Goal: Task Accomplishment & Management: Manage account settings

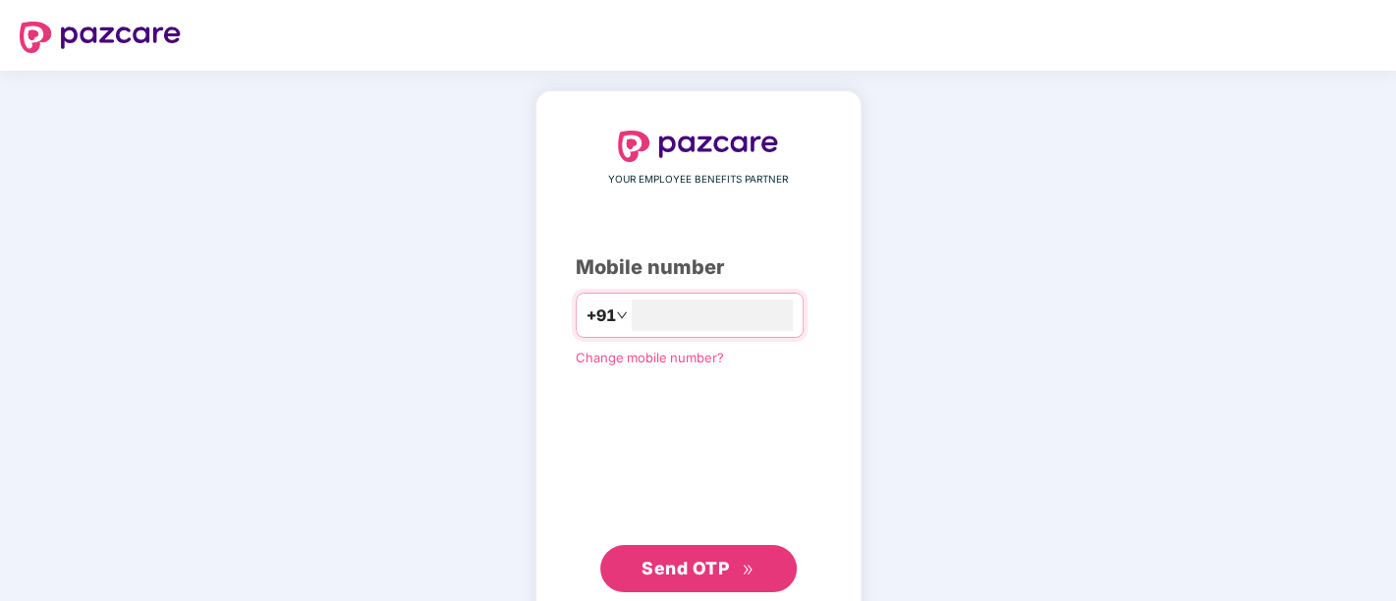
type input "**********"
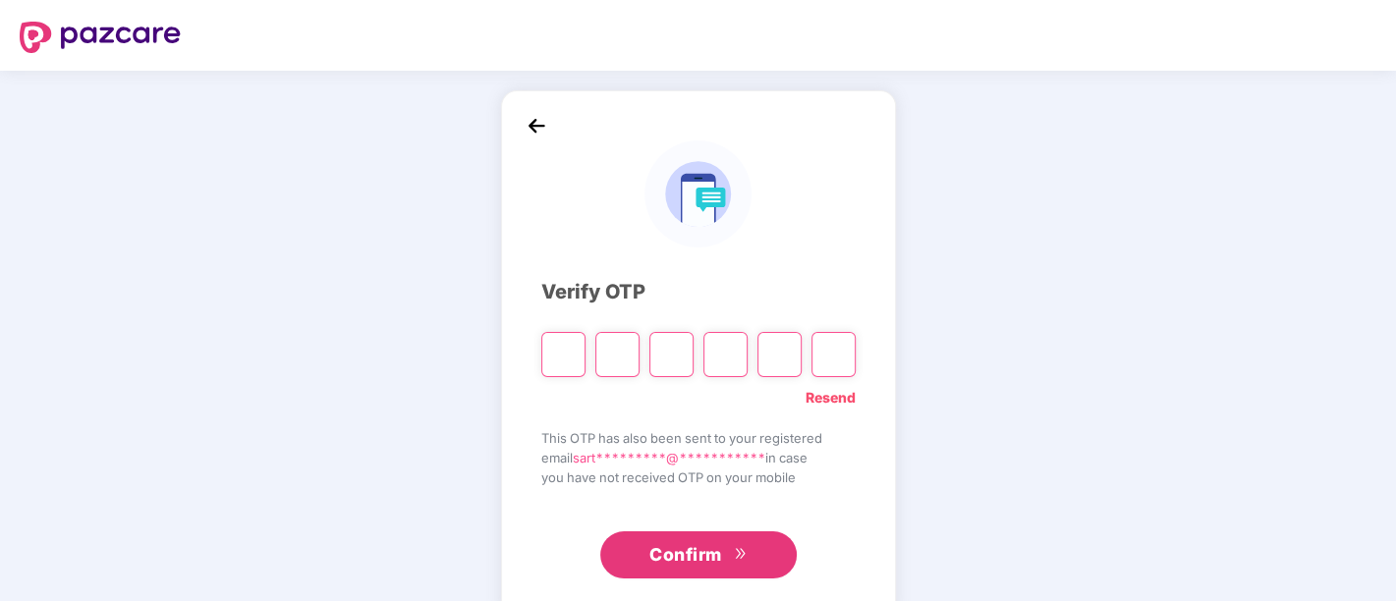
type input "*"
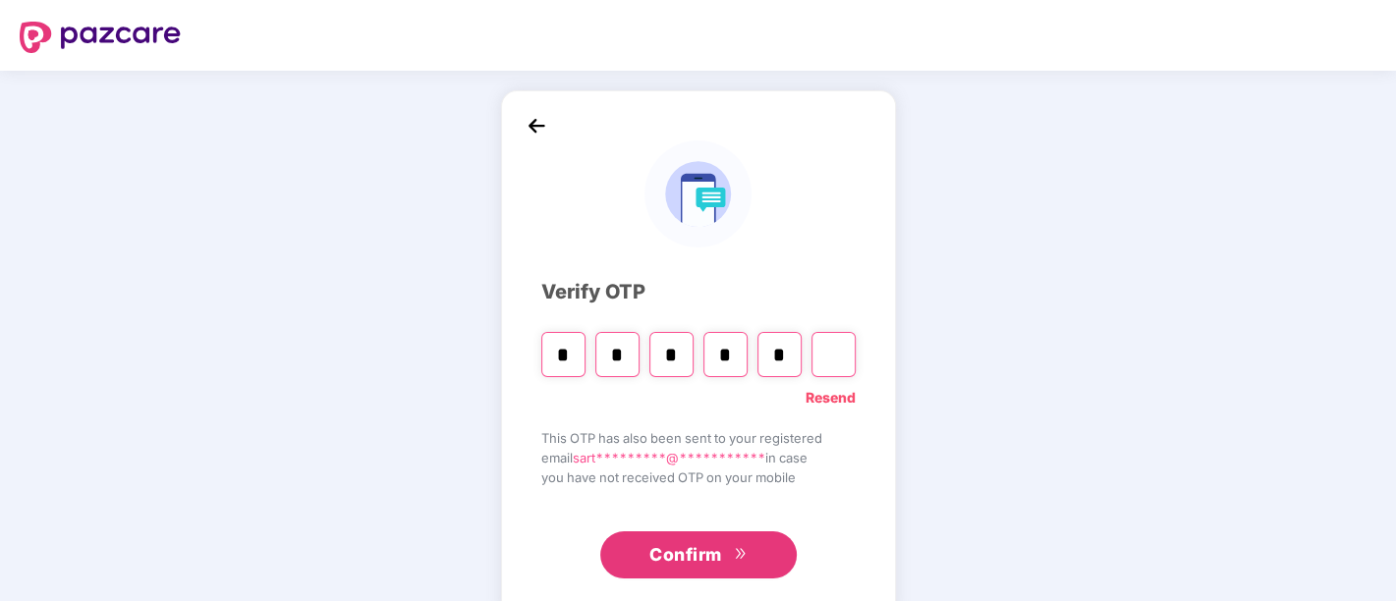
type input "*"
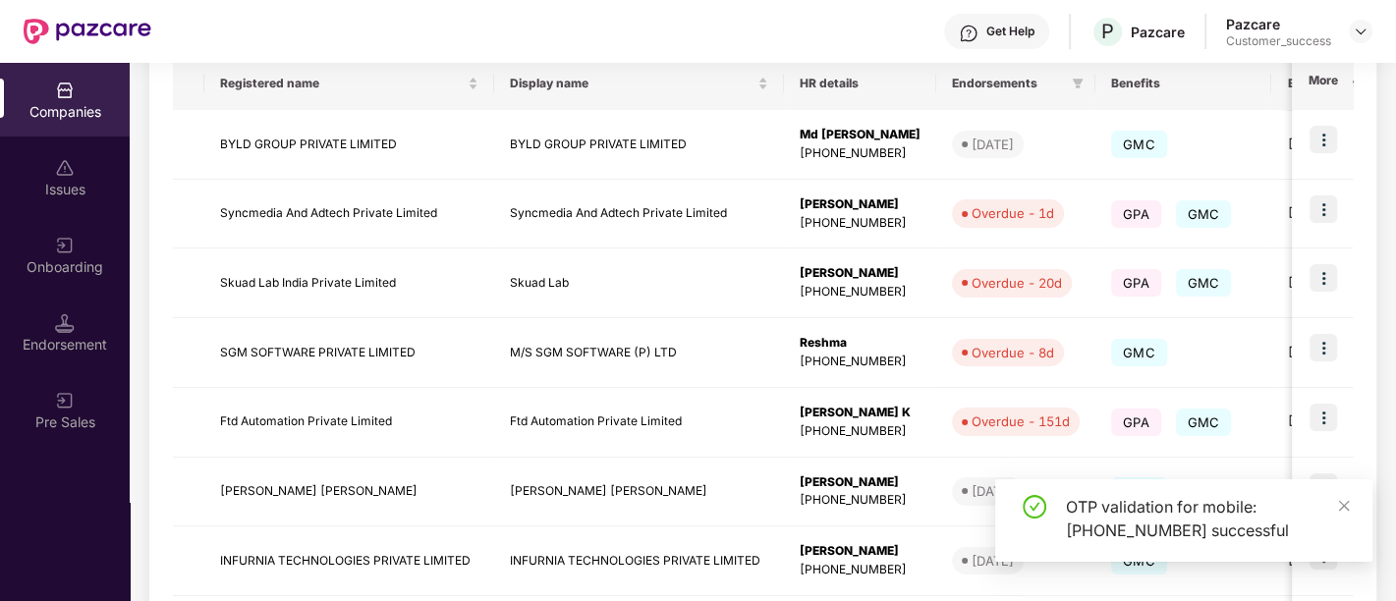
scroll to position [638, 0]
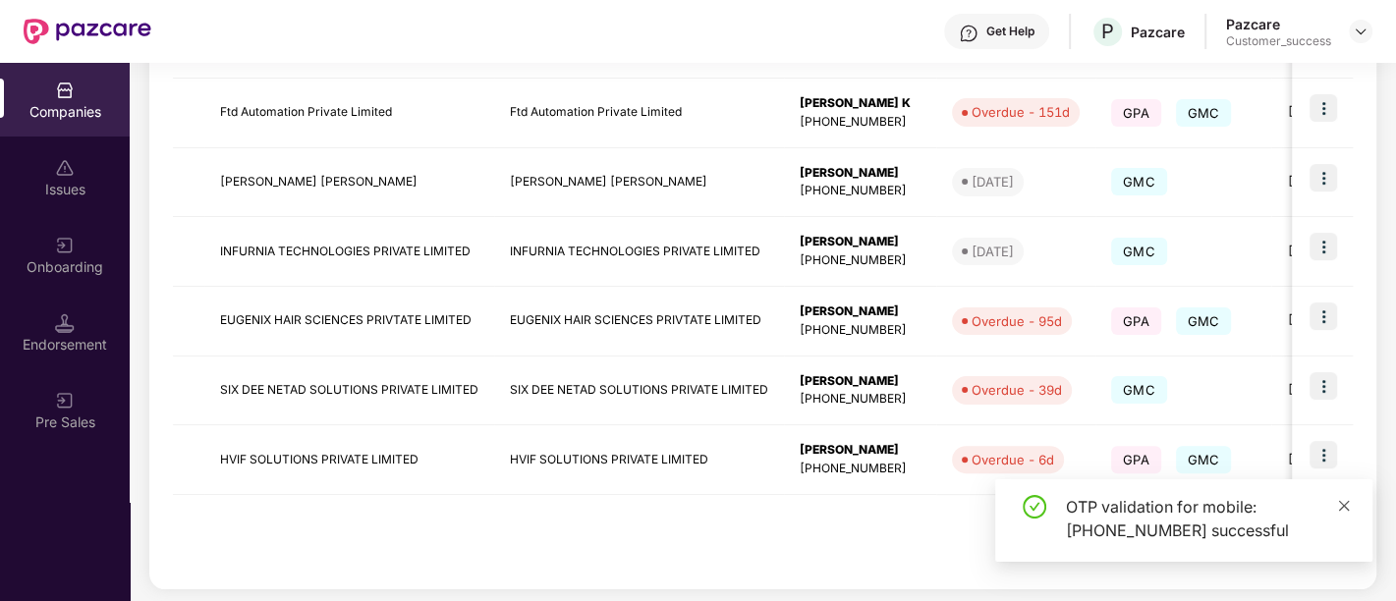
click at [1339, 499] on icon "close" at bounding box center [1345, 506] width 14 height 14
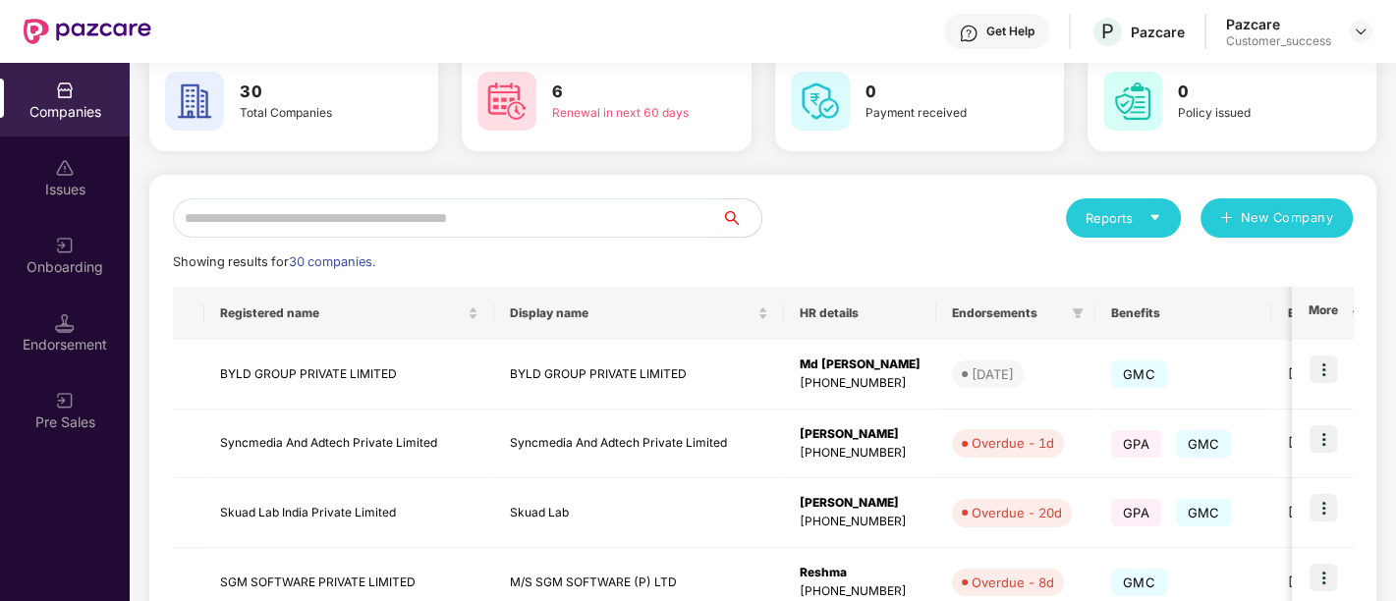
scroll to position [0, 0]
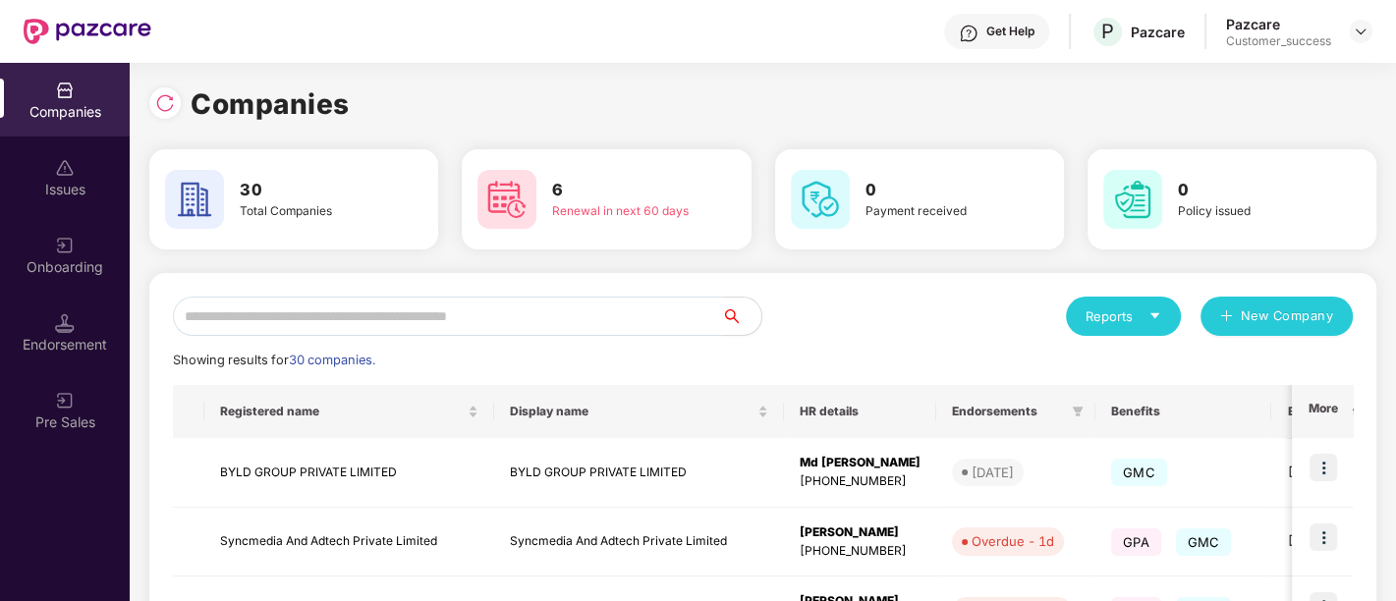
click at [423, 305] on input "text" at bounding box center [447, 316] width 549 height 39
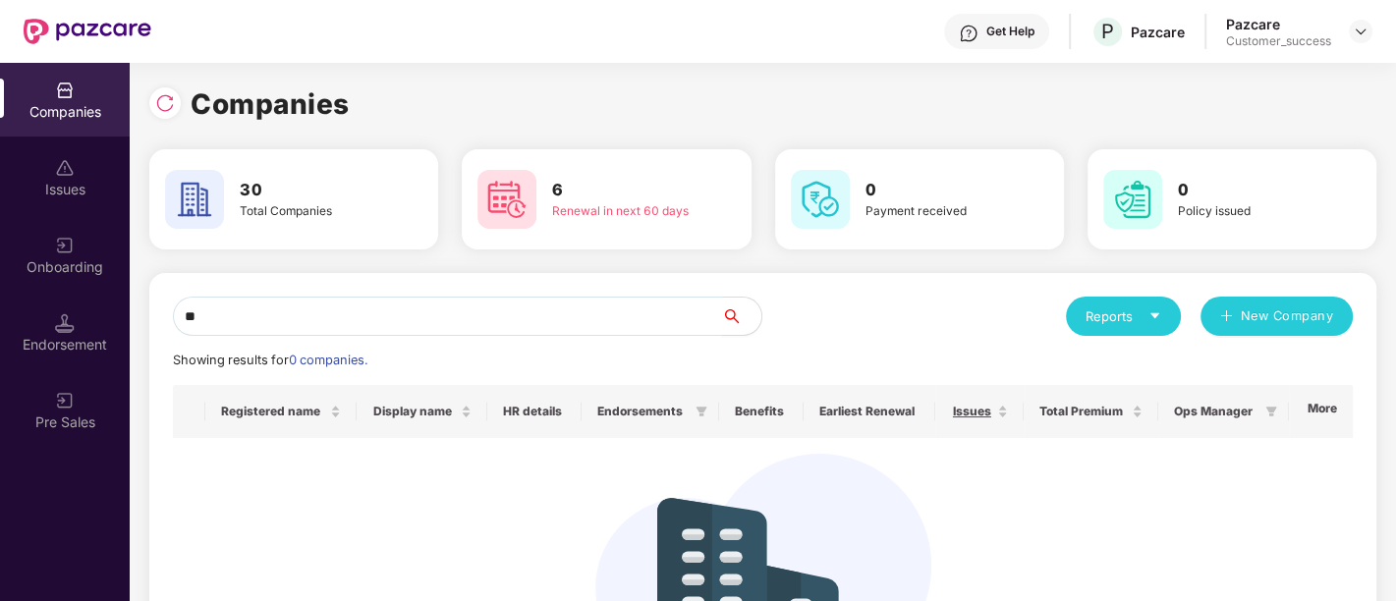
type input "*"
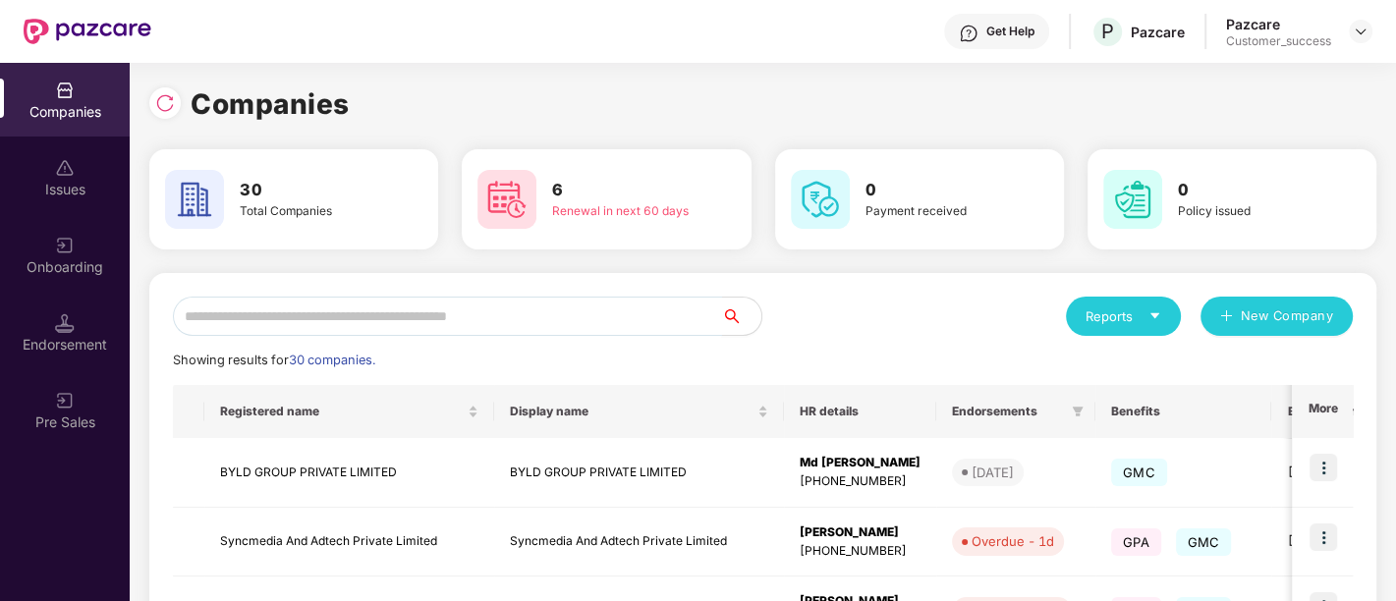
click at [423, 305] on input "text" at bounding box center [447, 316] width 549 height 39
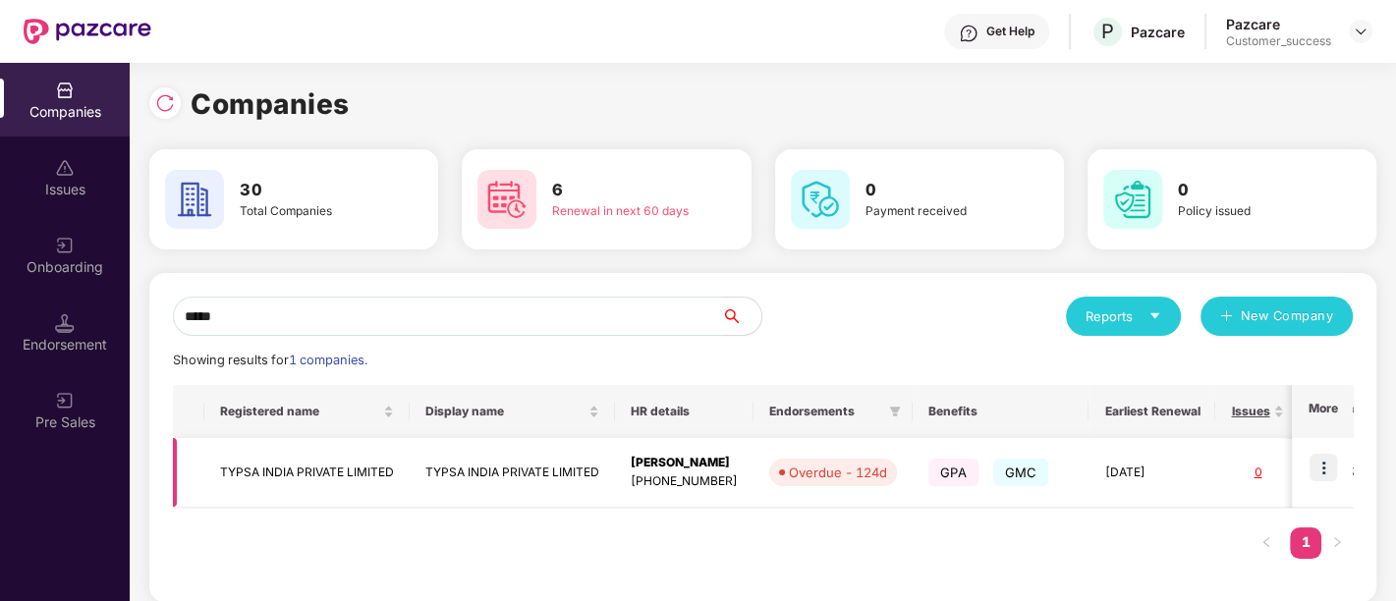
type input "*****"
click at [1332, 462] on img at bounding box center [1324, 468] width 28 height 28
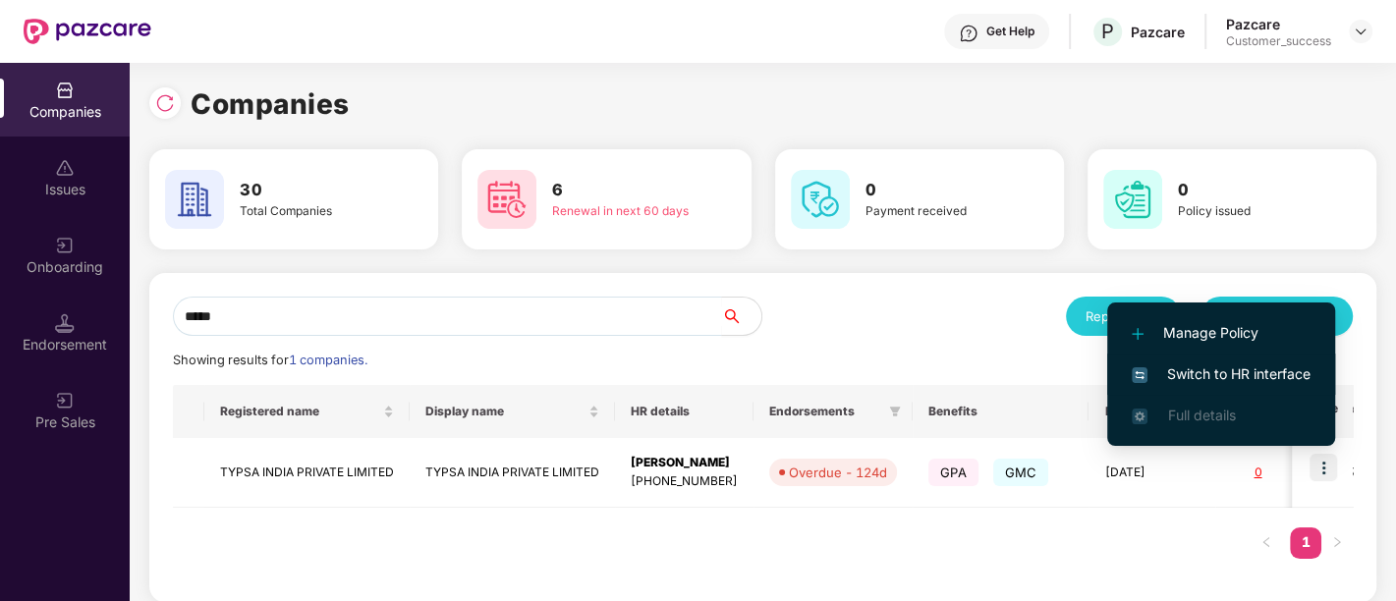
click at [1210, 371] on span "Switch to HR interface" at bounding box center [1221, 375] width 179 height 22
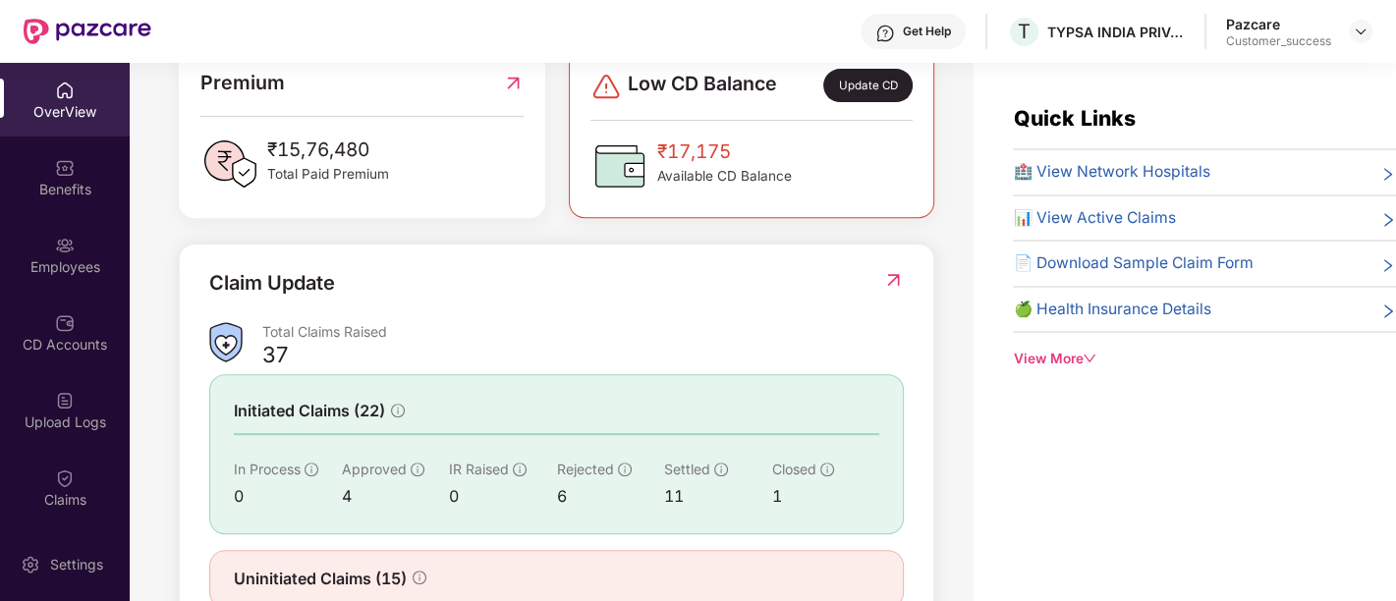
scroll to position [539, 0]
click at [62, 188] on div "Benefits" at bounding box center [65, 190] width 130 height 20
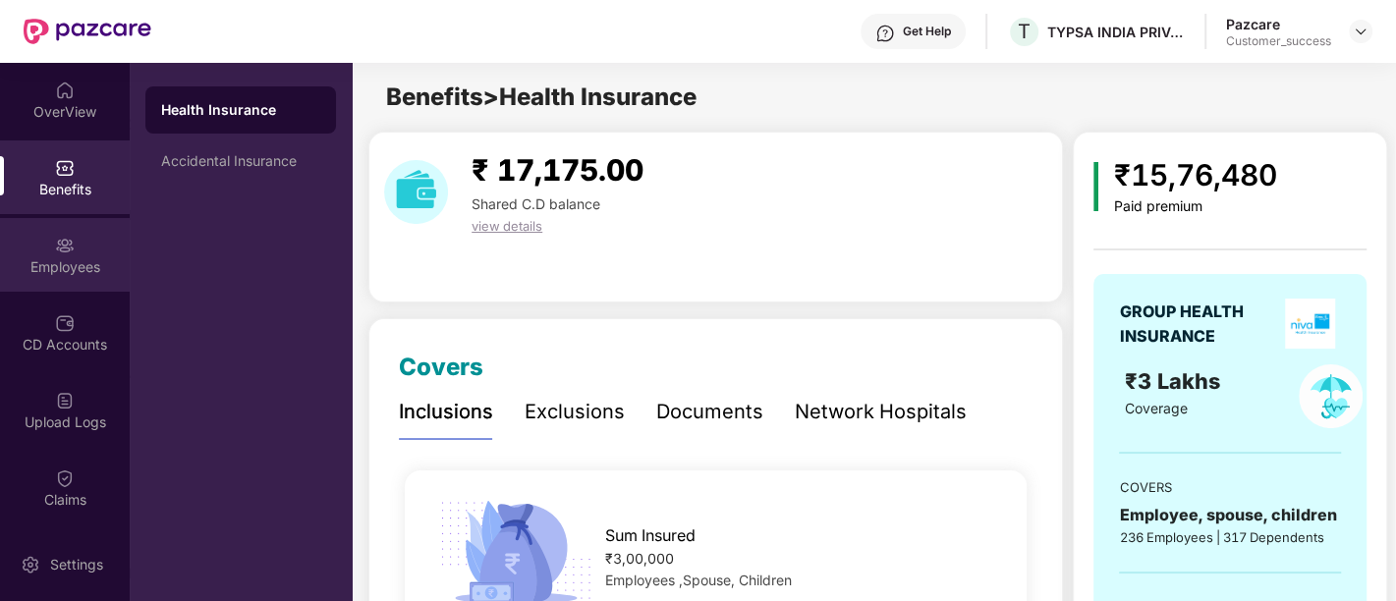
click at [61, 247] on img at bounding box center [65, 246] width 20 height 20
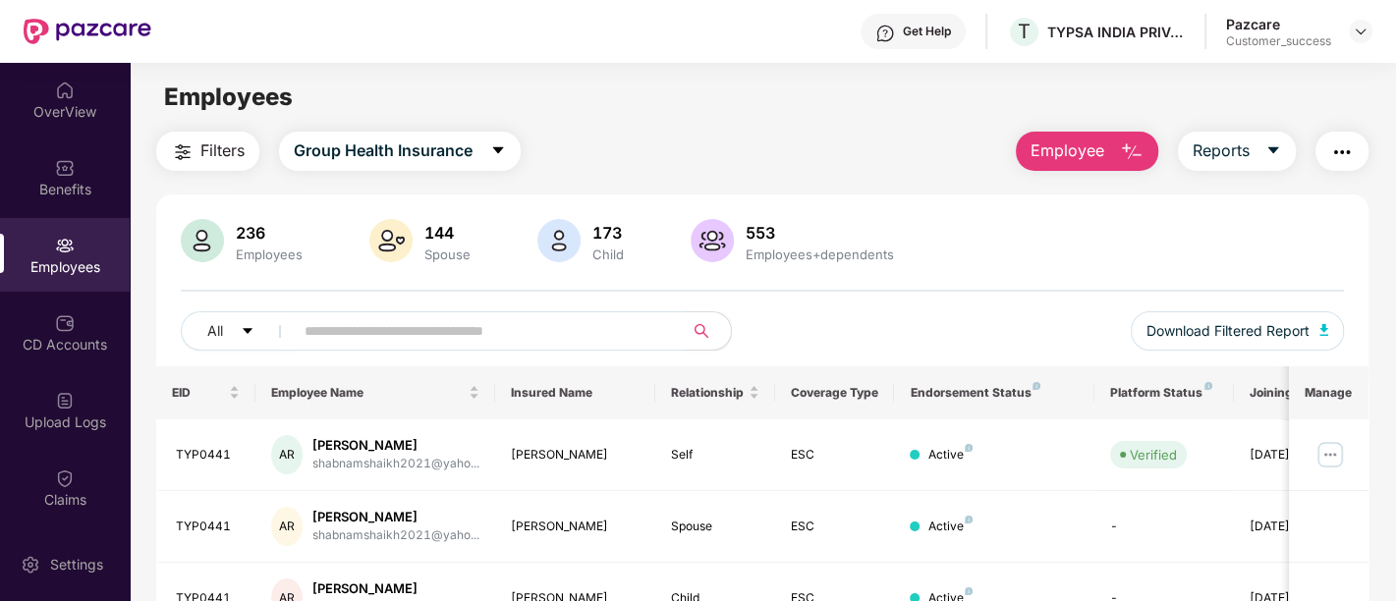
click at [333, 318] on input "text" at bounding box center [481, 330] width 353 height 29
click at [76, 205] on div "Benefits" at bounding box center [65, 178] width 130 height 74
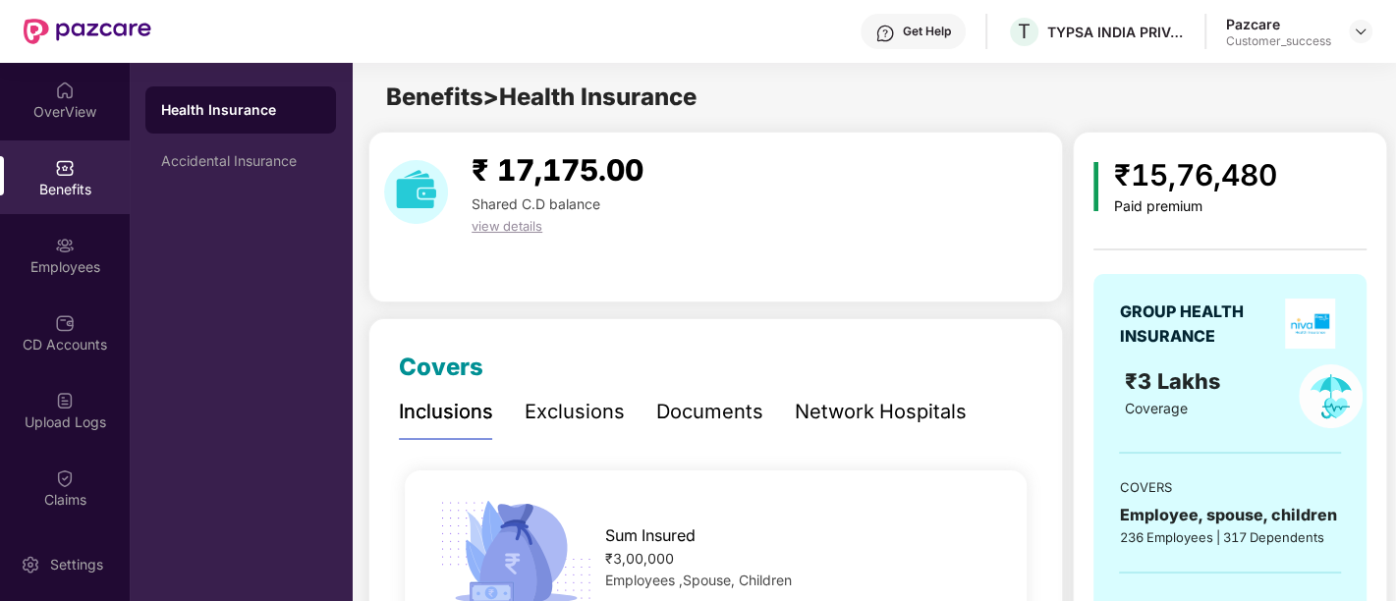
click at [732, 420] on div "Documents" at bounding box center [709, 412] width 107 height 30
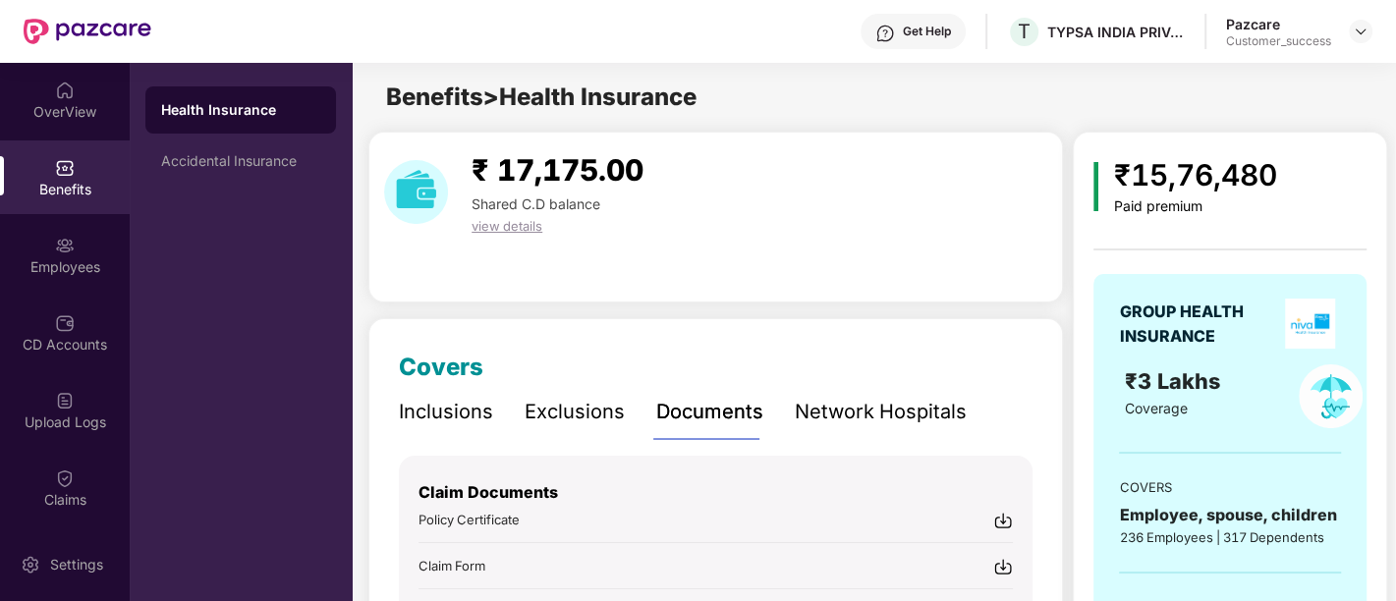
scroll to position [359, 0]
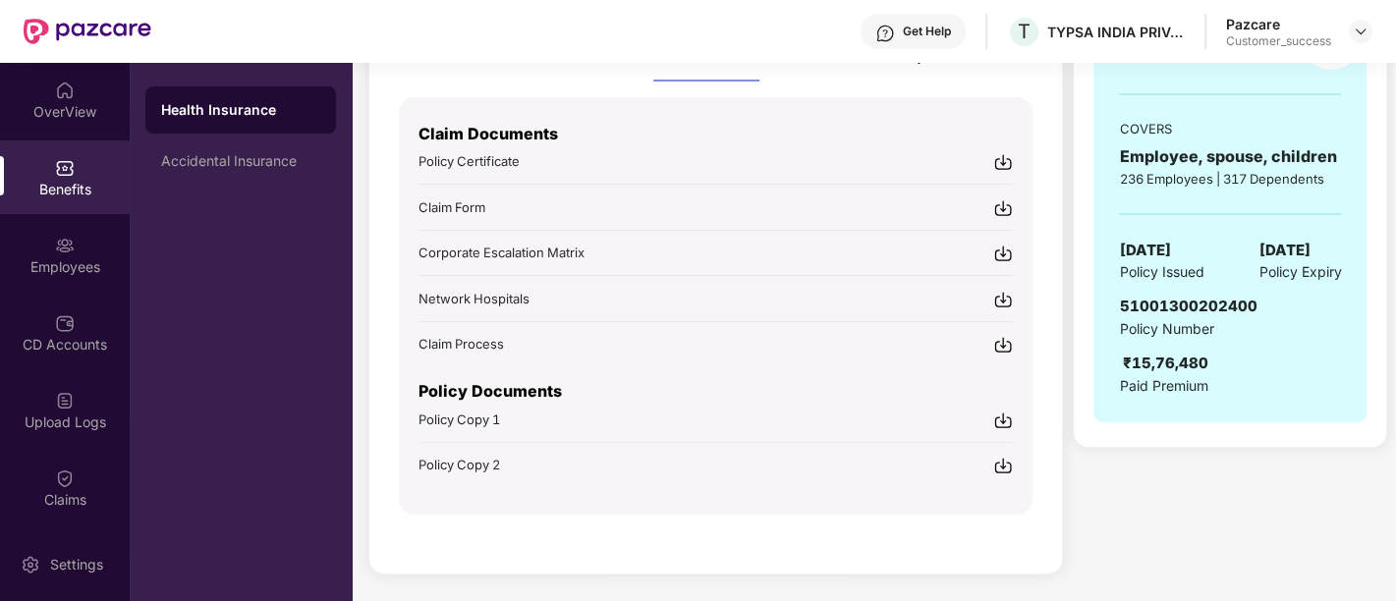
click at [1009, 417] on img at bounding box center [1004, 421] width 20 height 20
click at [84, 248] on div "Employees" at bounding box center [65, 255] width 130 height 74
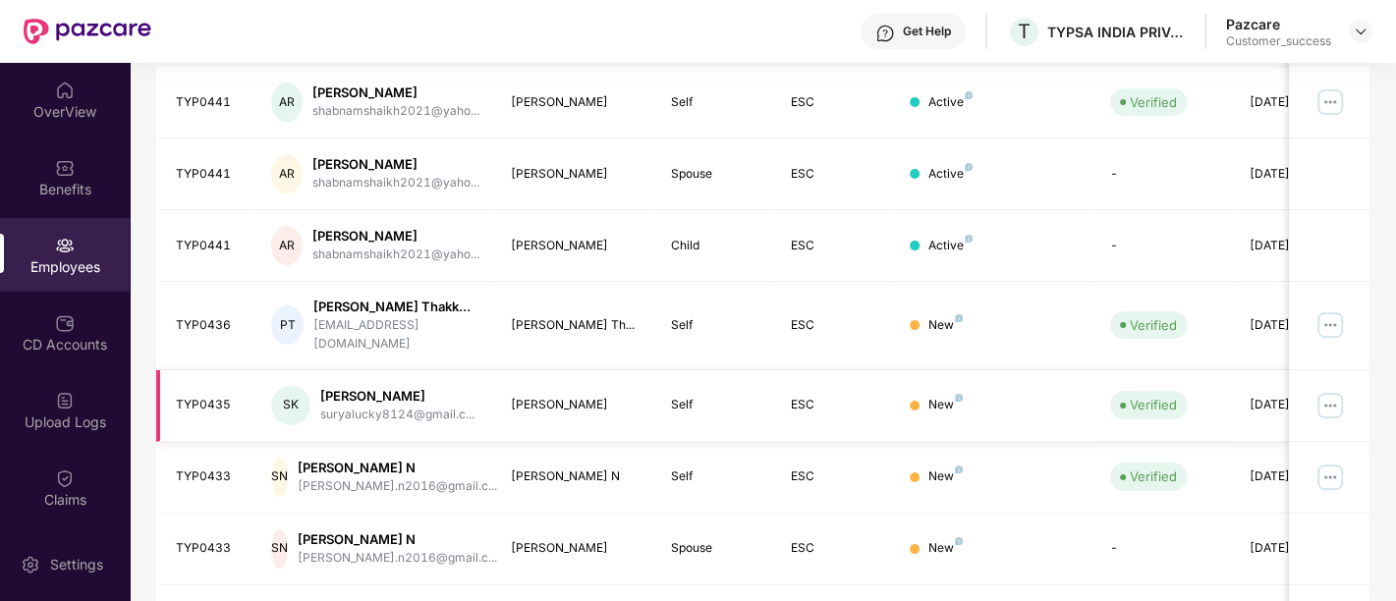
scroll to position [254, 0]
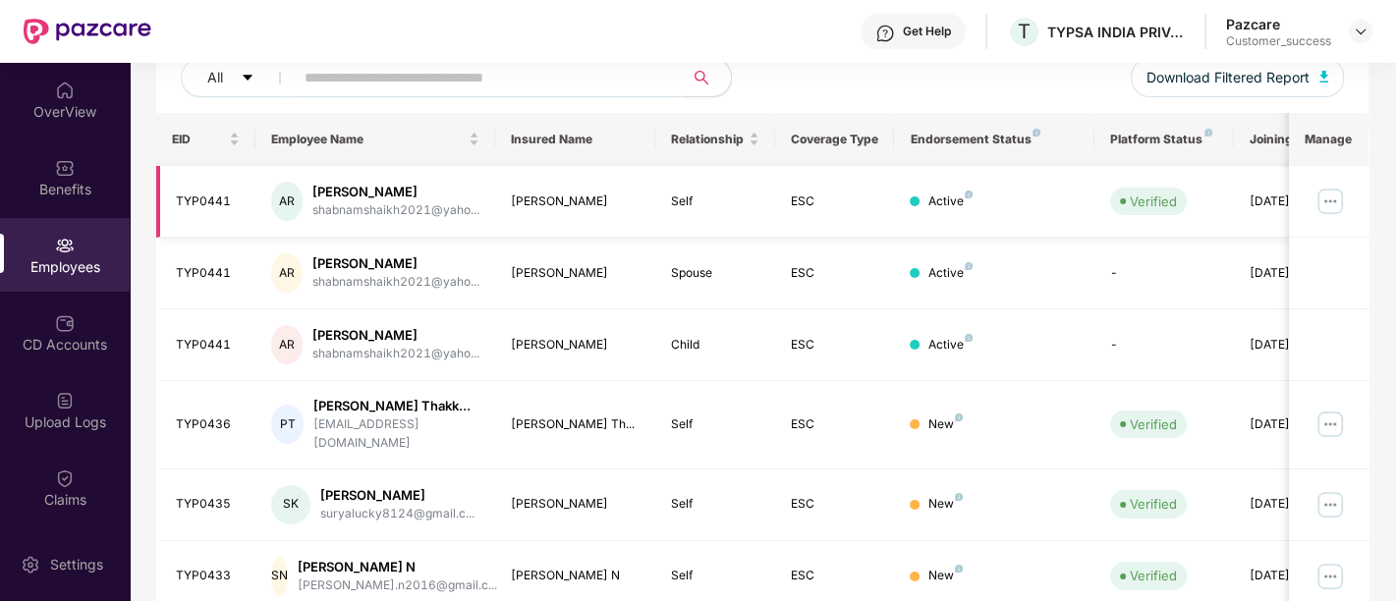
click at [1339, 203] on img at bounding box center [1330, 201] width 31 height 31
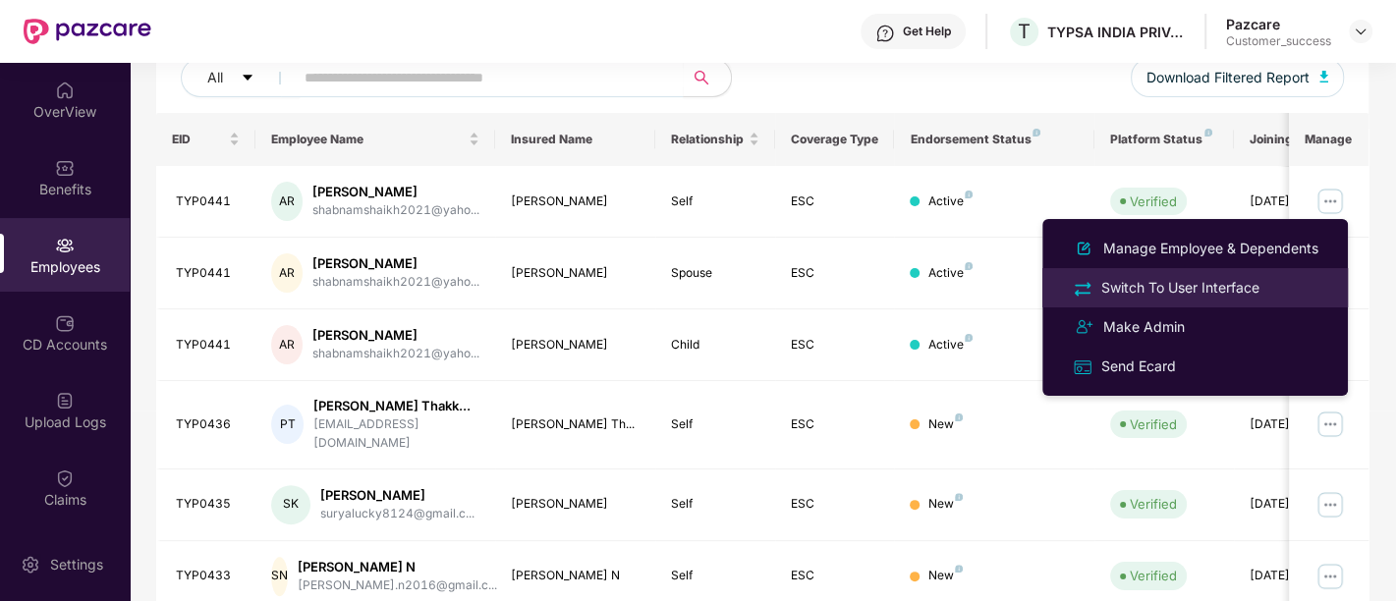
click at [1199, 295] on div "Switch To User Interface" at bounding box center [1181, 288] width 166 height 22
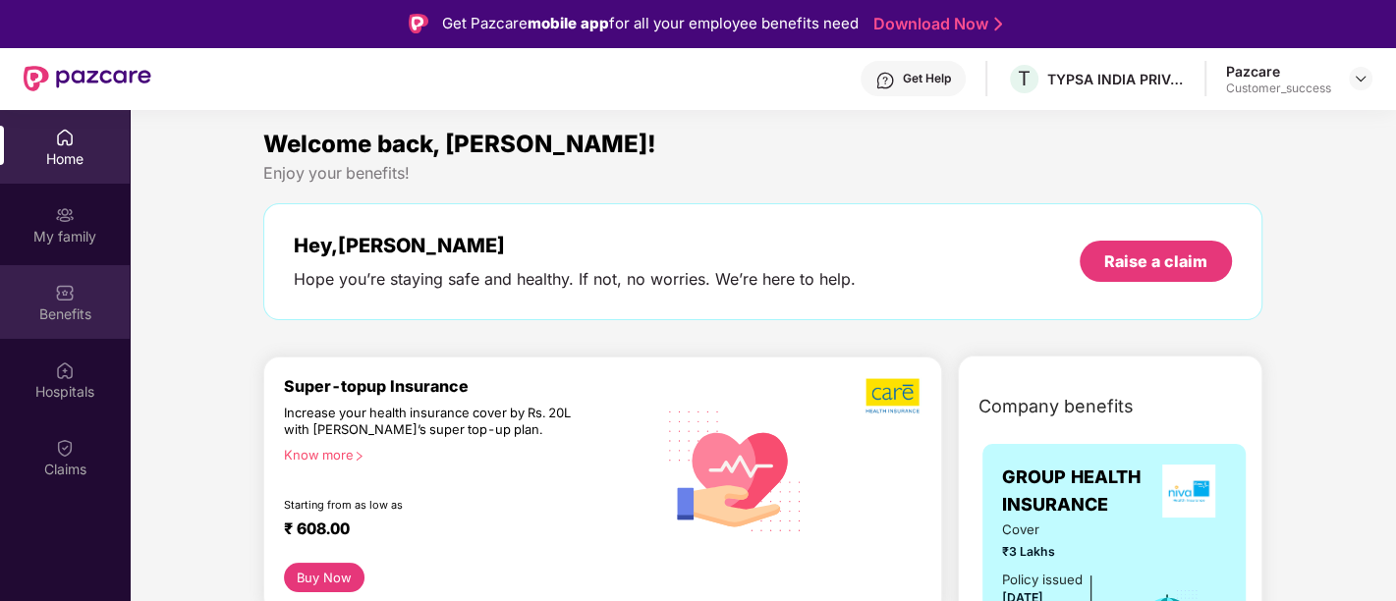
click at [69, 276] on div "Benefits" at bounding box center [65, 302] width 130 height 74
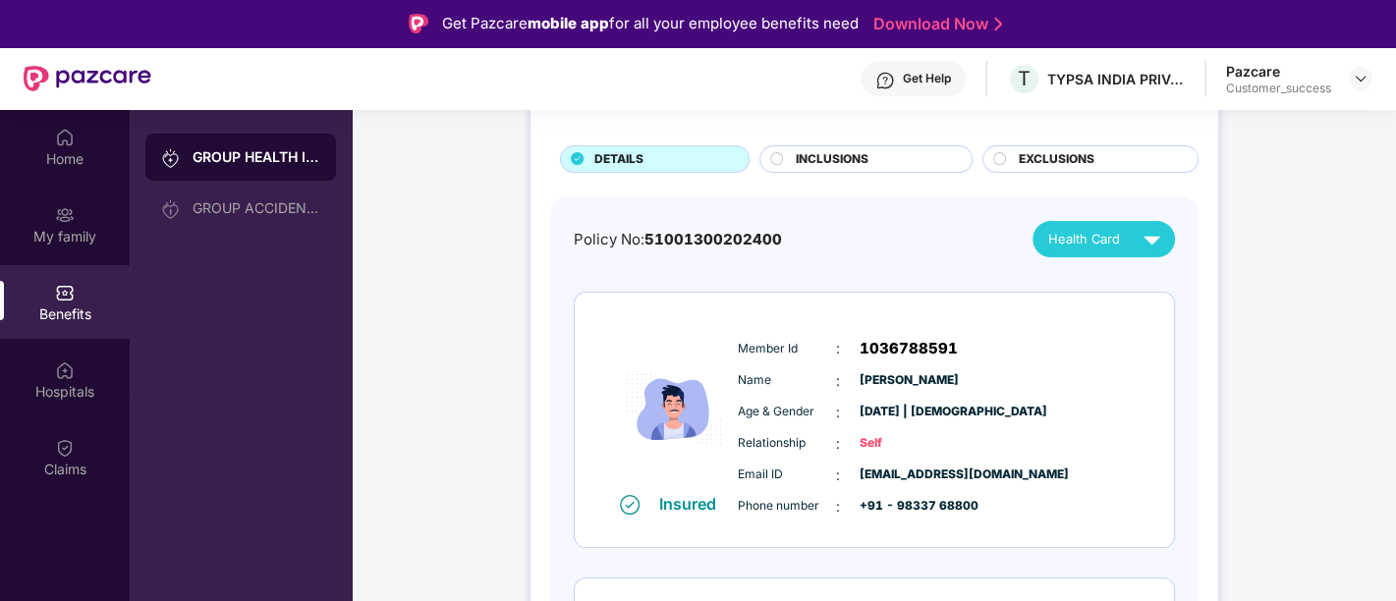
scroll to position [108, 0]
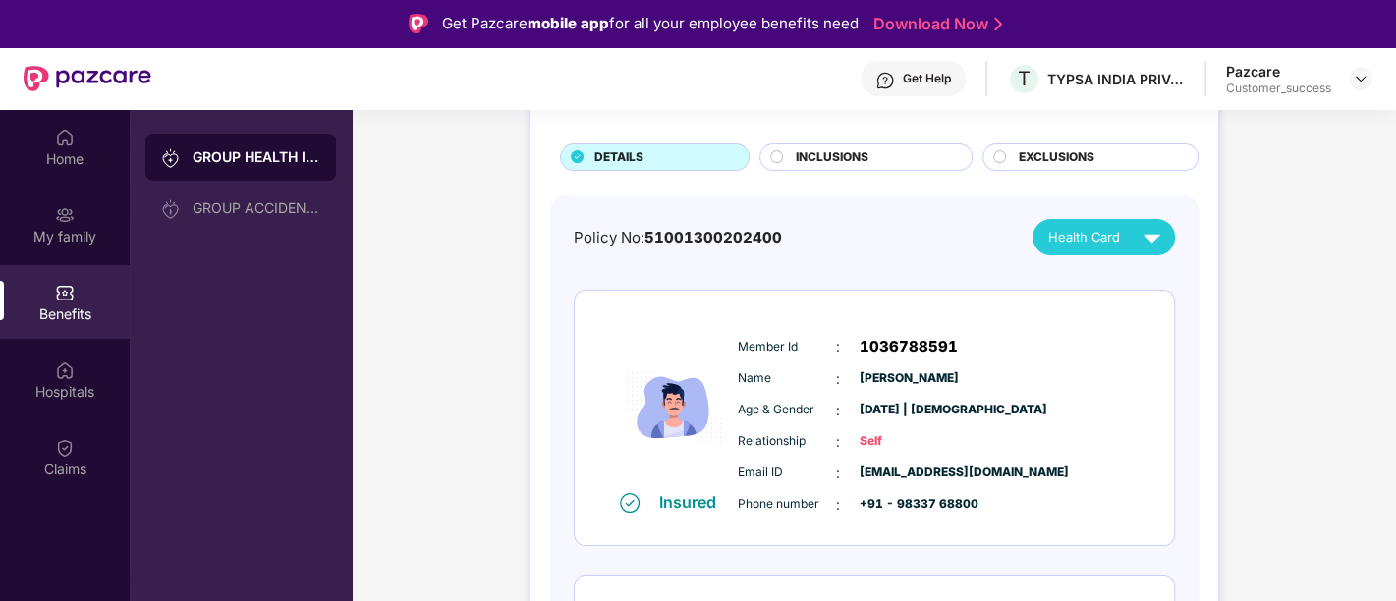
click at [803, 154] on span "INCLUSIONS" at bounding box center [832, 157] width 73 height 19
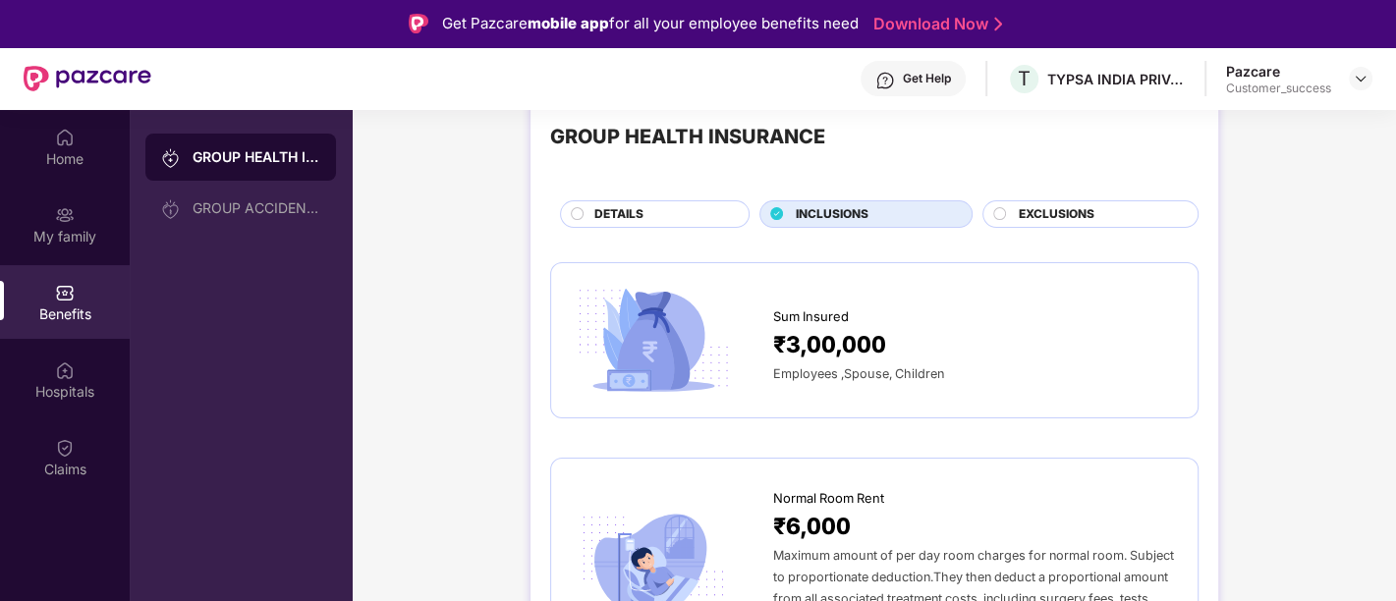
scroll to position [0, 0]
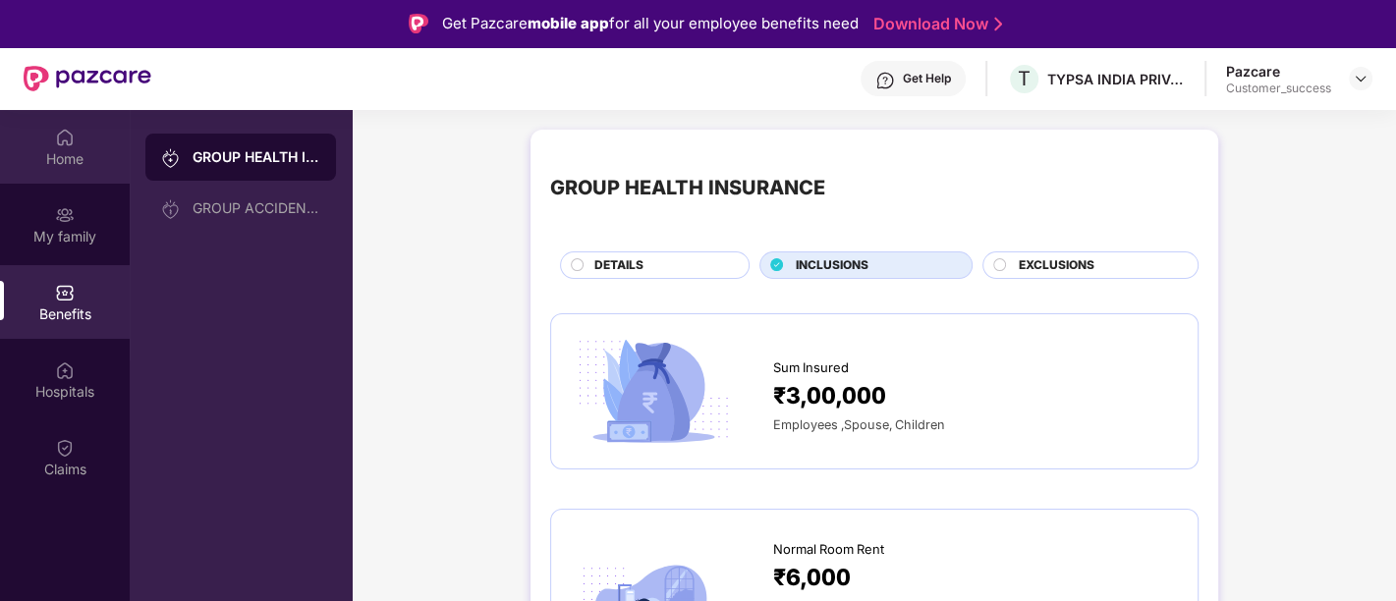
click at [95, 145] on div "Home" at bounding box center [65, 147] width 130 height 74
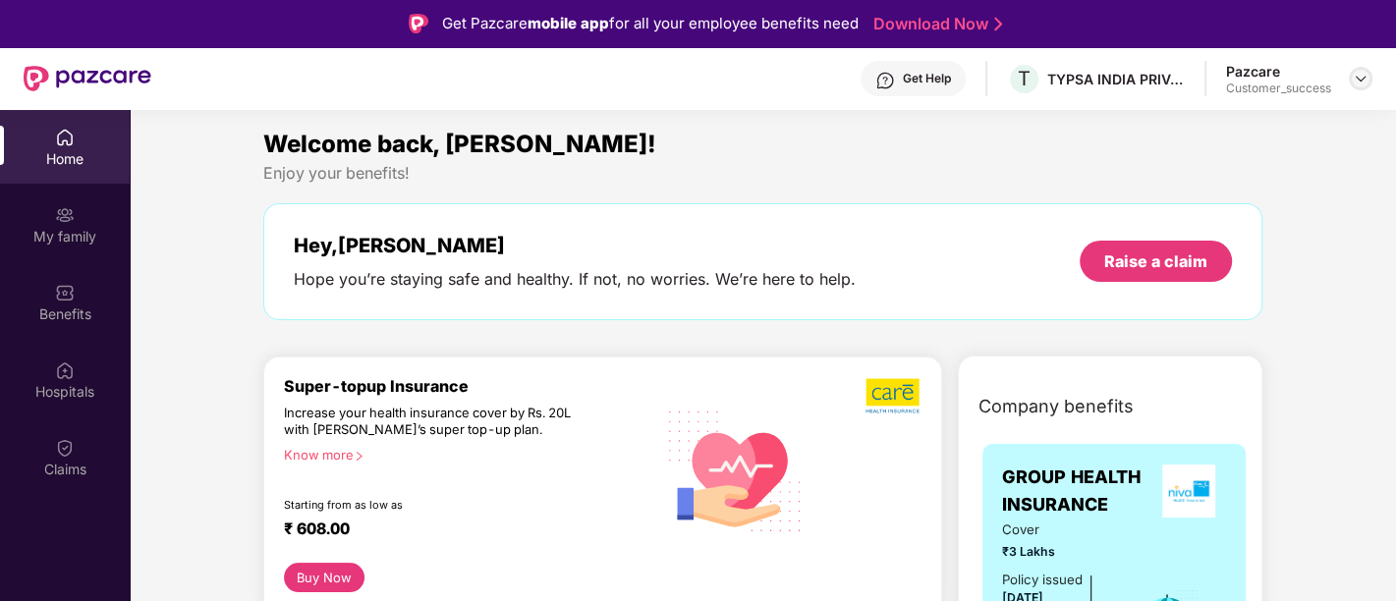
click at [1358, 71] on img at bounding box center [1361, 79] width 16 height 16
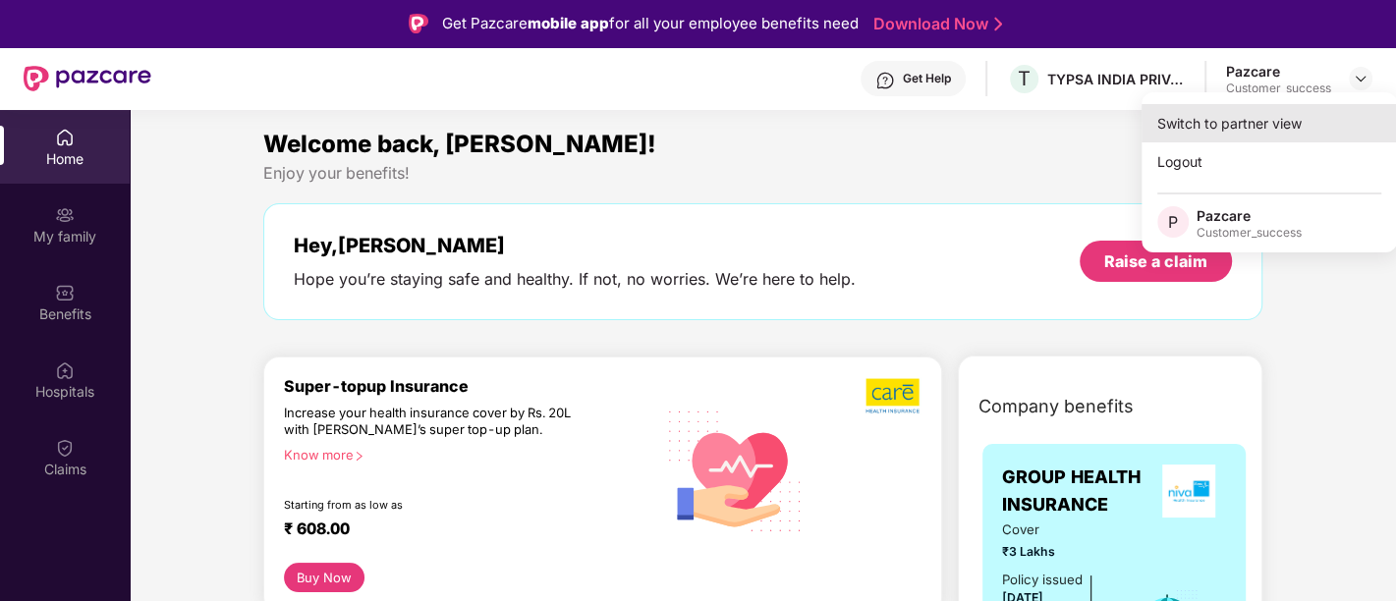
click at [1305, 130] on div "Switch to partner view" at bounding box center [1270, 123] width 256 height 38
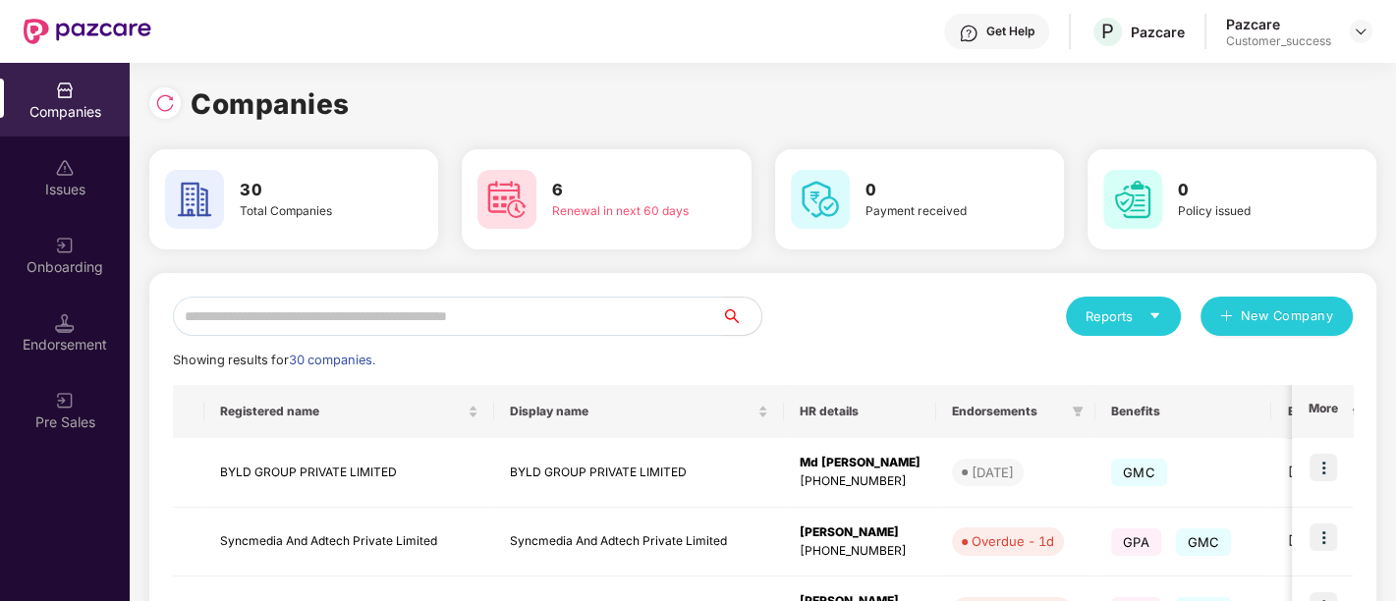
click at [423, 319] on input "text" at bounding box center [447, 316] width 549 height 39
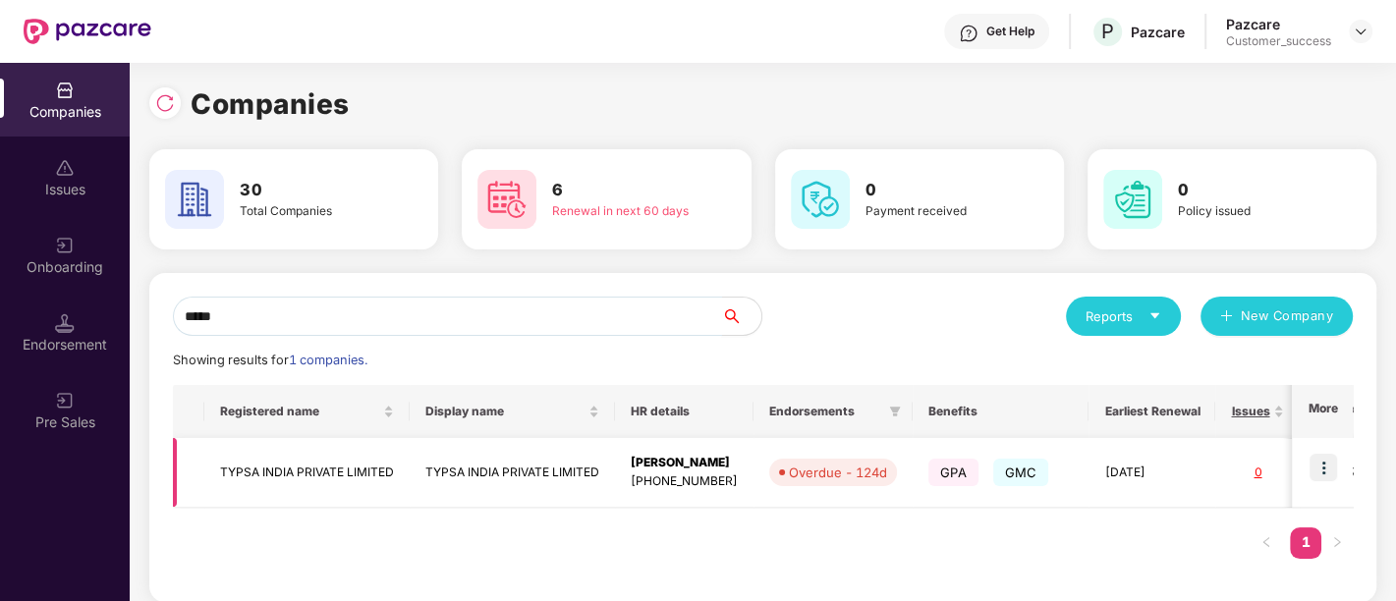
type input "*****"
click at [1321, 480] on img at bounding box center [1324, 468] width 28 height 28
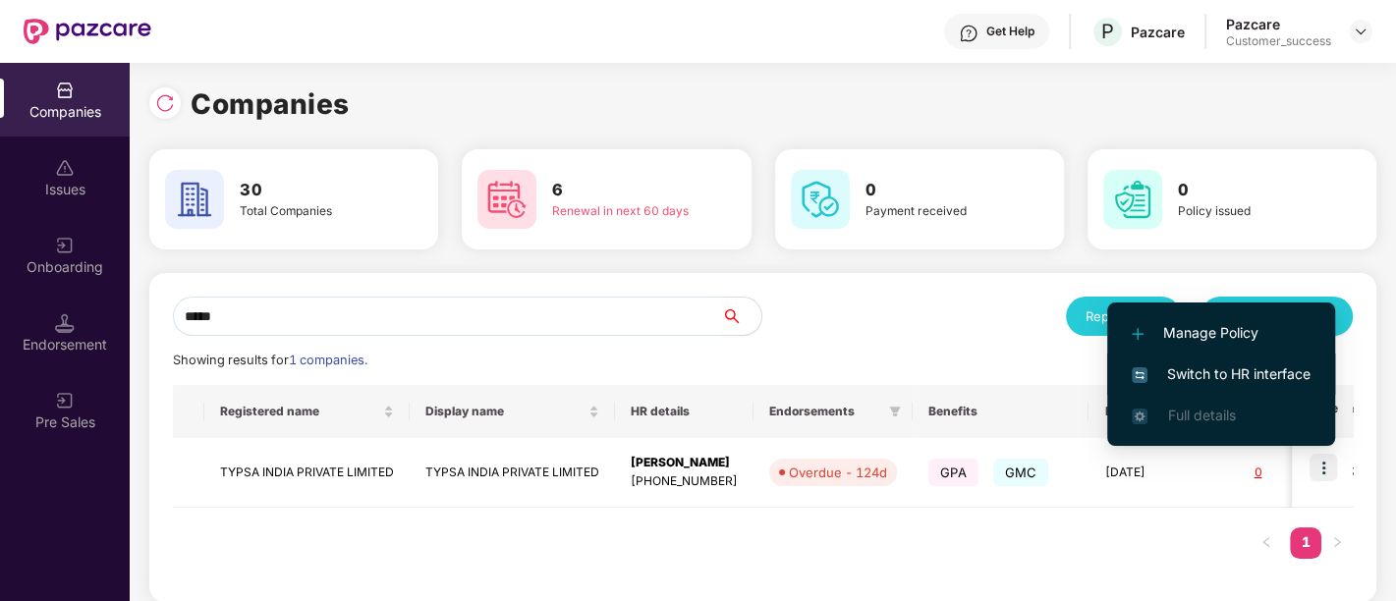
click at [1168, 377] on span "Switch to HR interface" at bounding box center [1221, 375] width 179 height 22
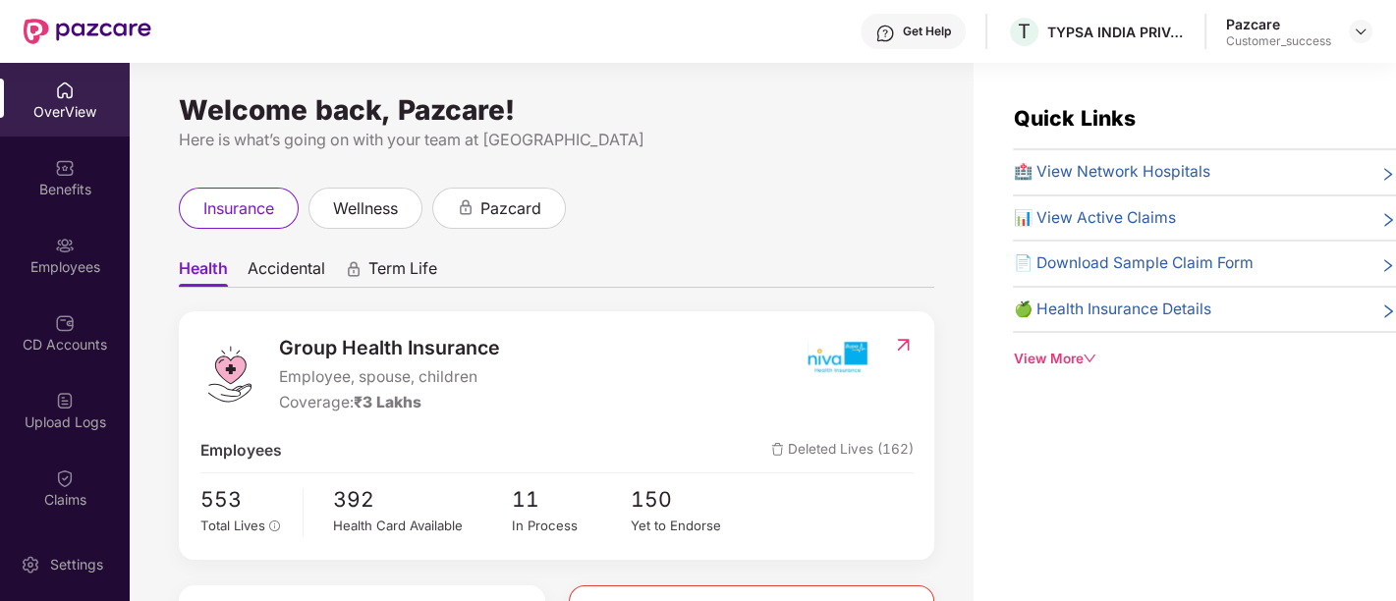
scroll to position [64, 0]
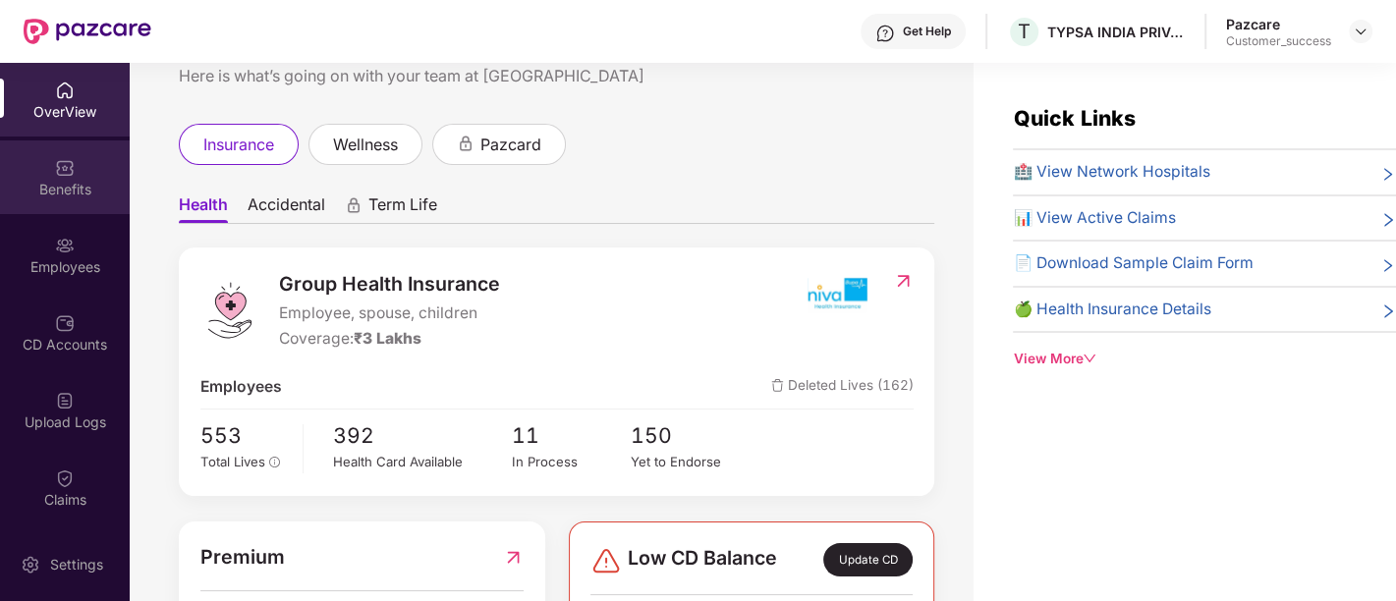
click at [59, 206] on div "Benefits" at bounding box center [65, 178] width 130 height 74
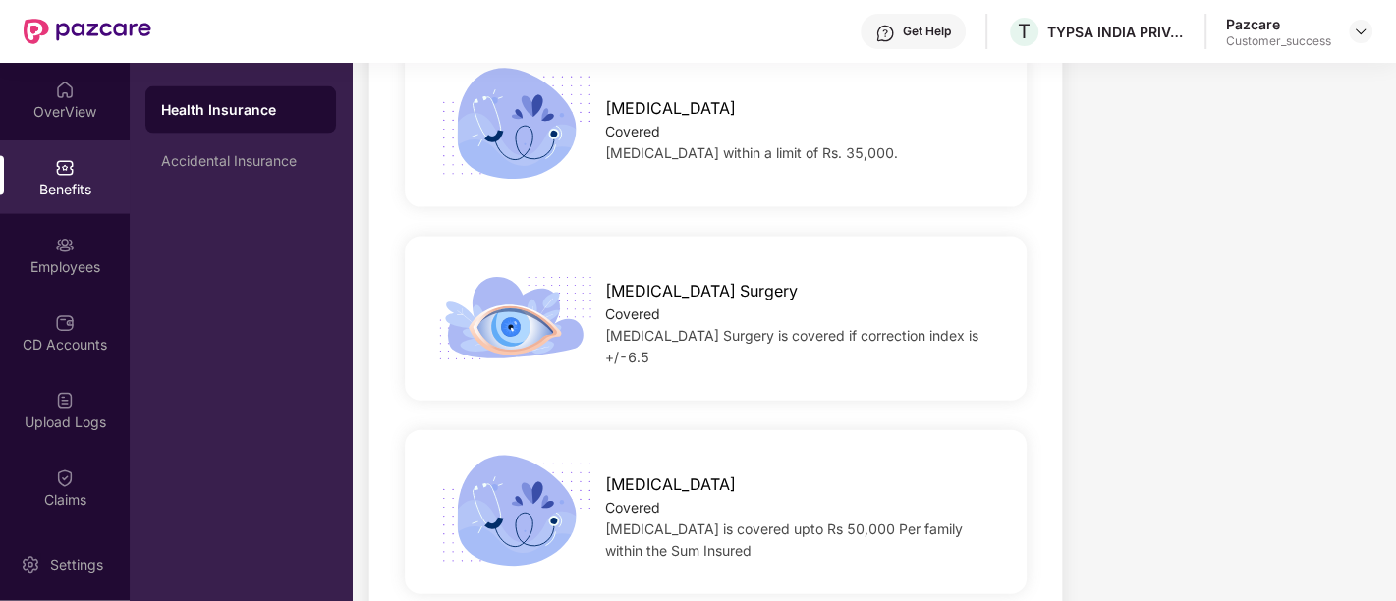
click at [685, 335] on span "[MEDICAL_DATA] Surgery is covered if correction index is +/-6.5" at bounding box center [791, 346] width 373 height 38
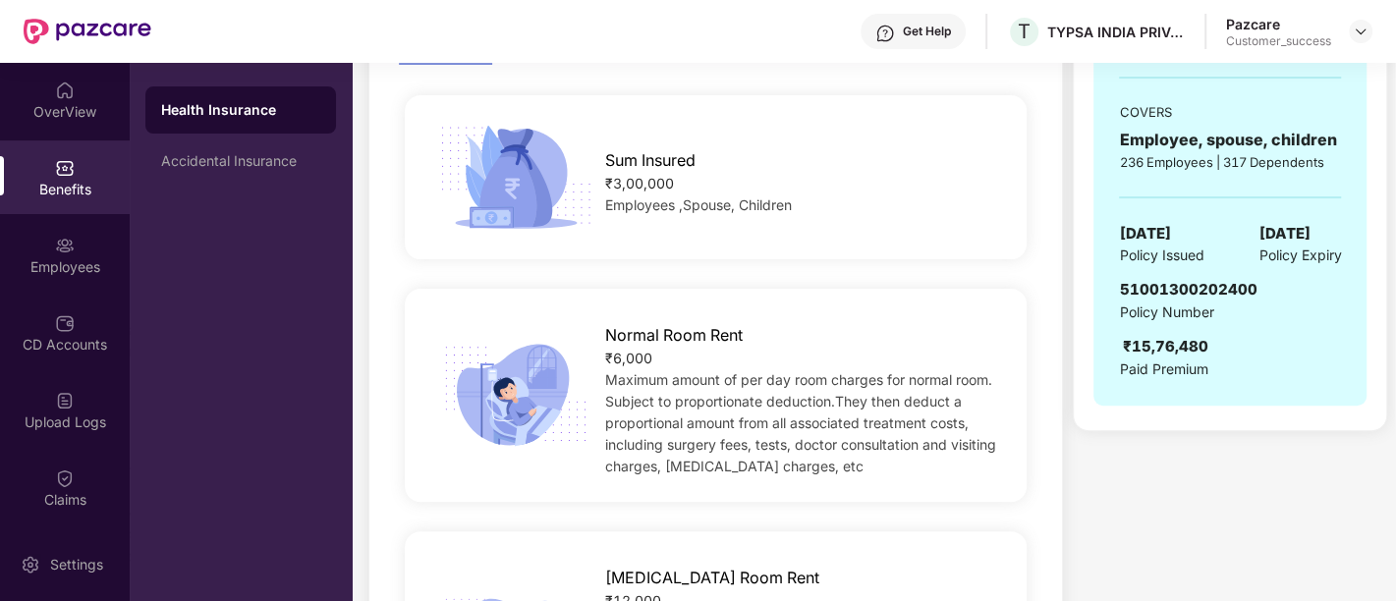
scroll to position [0, 0]
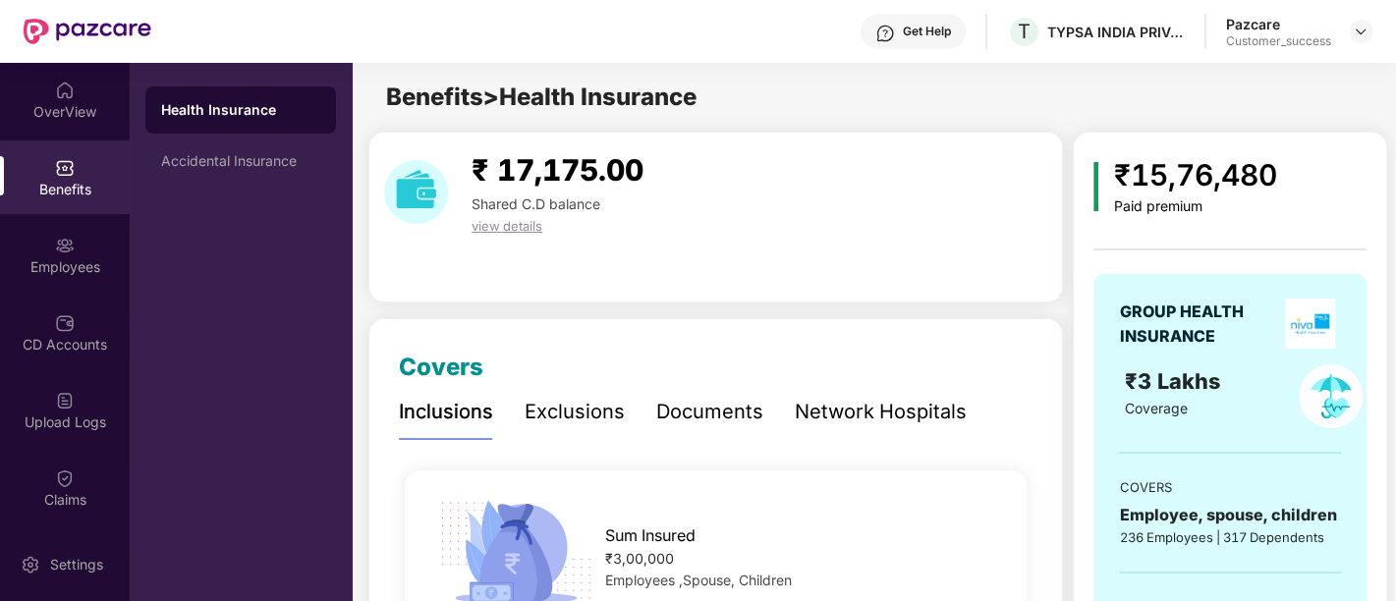
click at [666, 426] on div "Documents" at bounding box center [709, 412] width 107 height 30
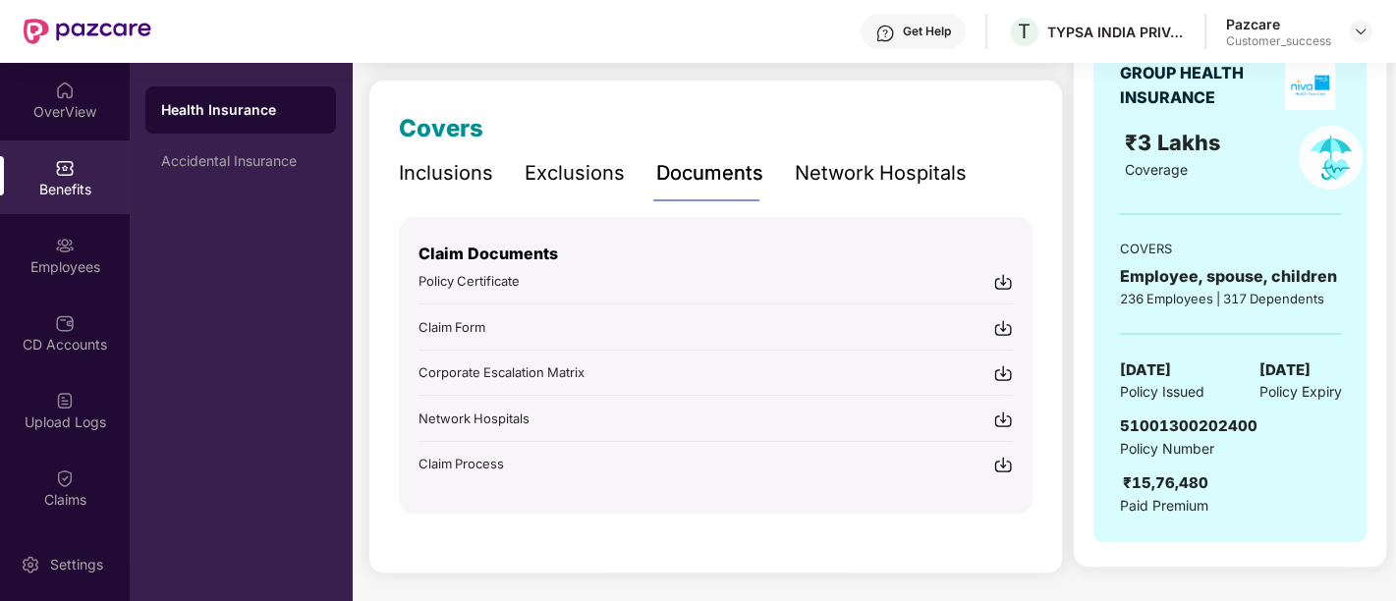
scroll to position [238, 0]
click at [1007, 282] on img at bounding box center [1004, 283] width 20 height 20
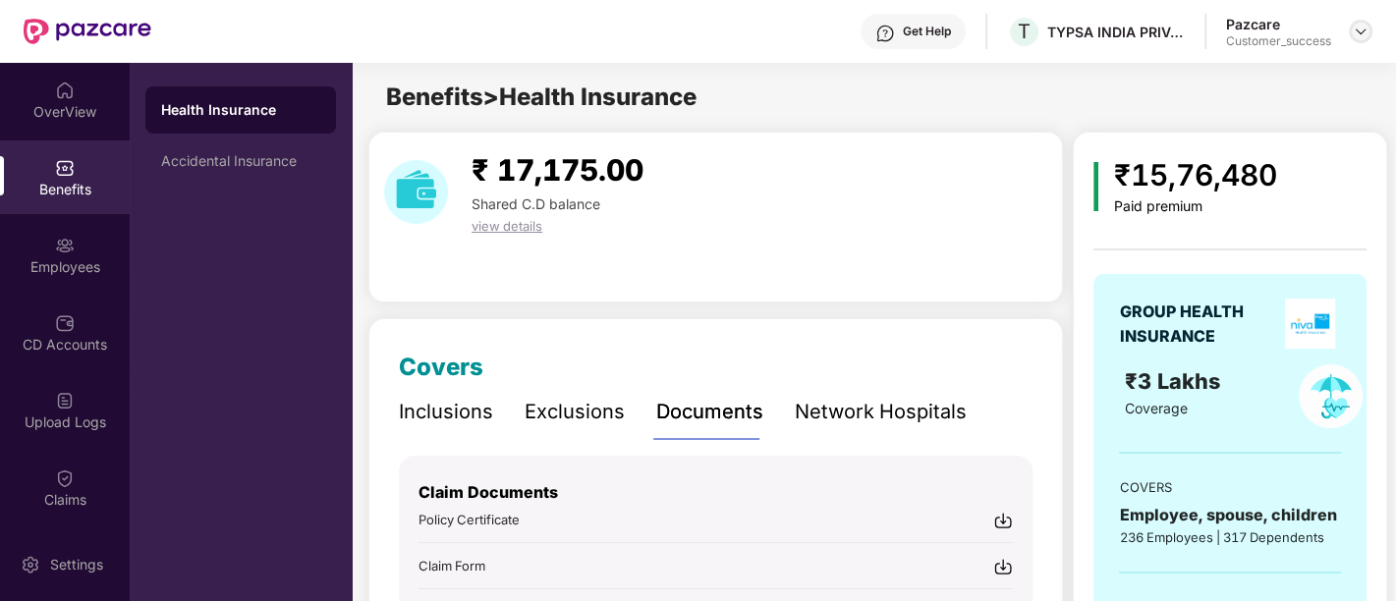
click at [1365, 32] on img at bounding box center [1361, 32] width 16 height 16
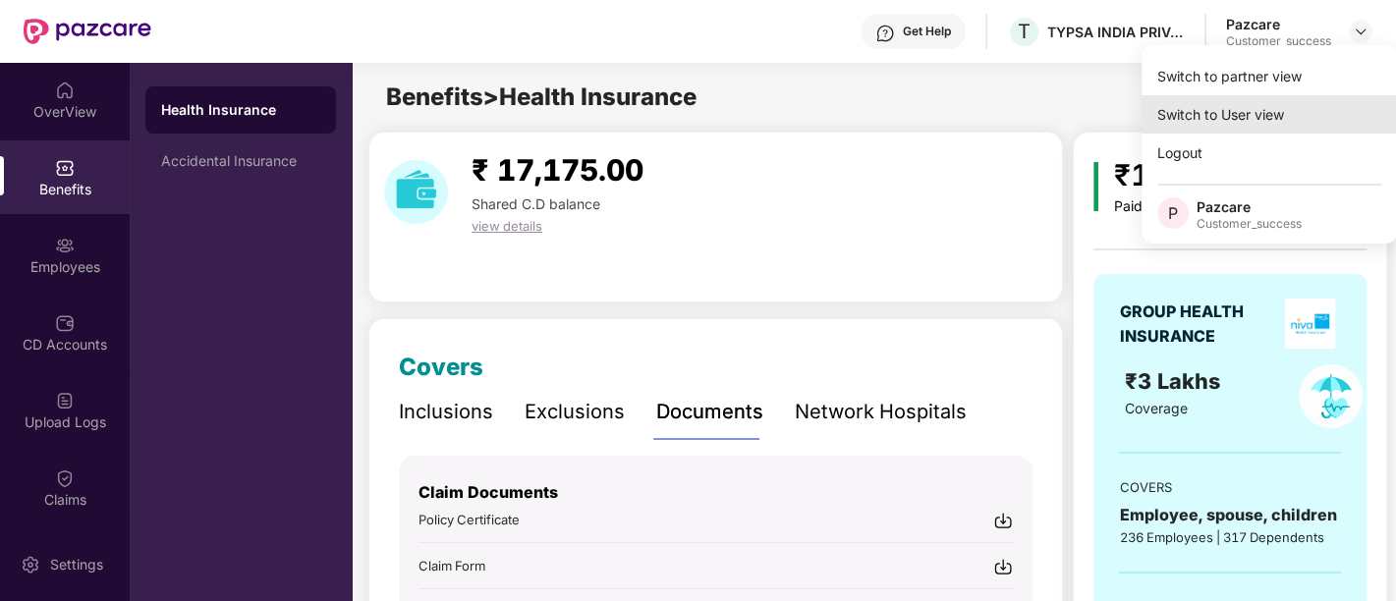
click at [1166, 97] on div "Switch to User view" at bounding box center [1270, 114] width 256 height 38
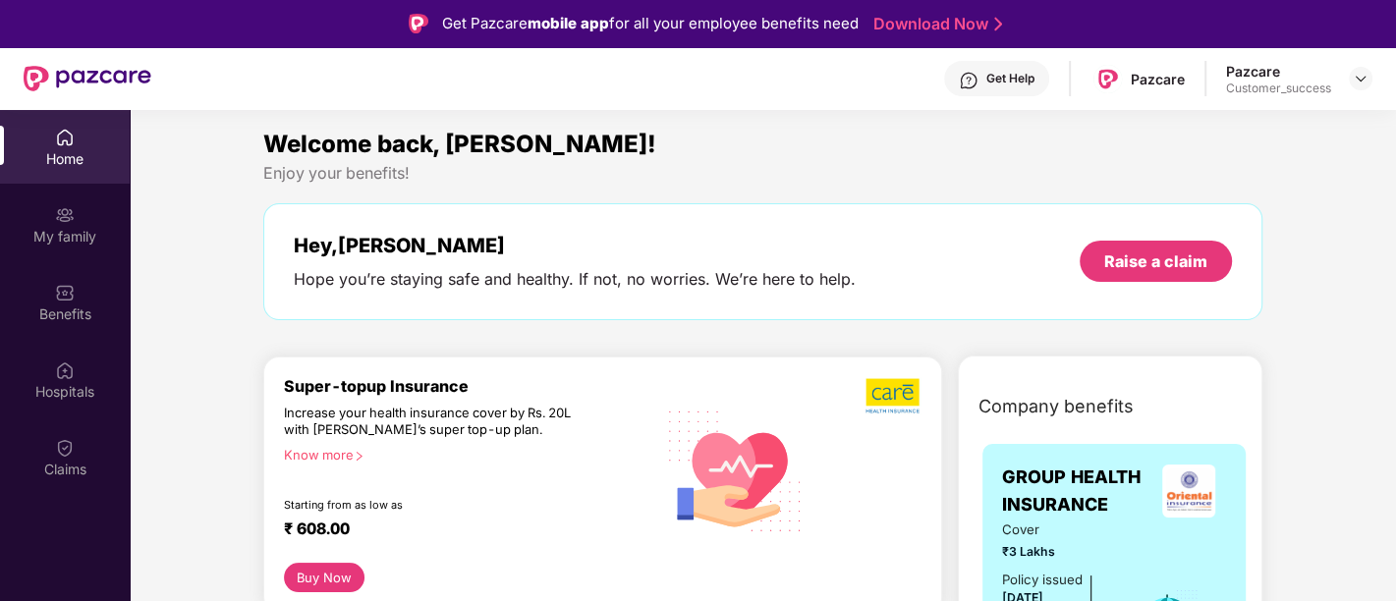
click at [1035, 85] on div "Get Help" at bounding box center [1011, 79] width 48 height 16
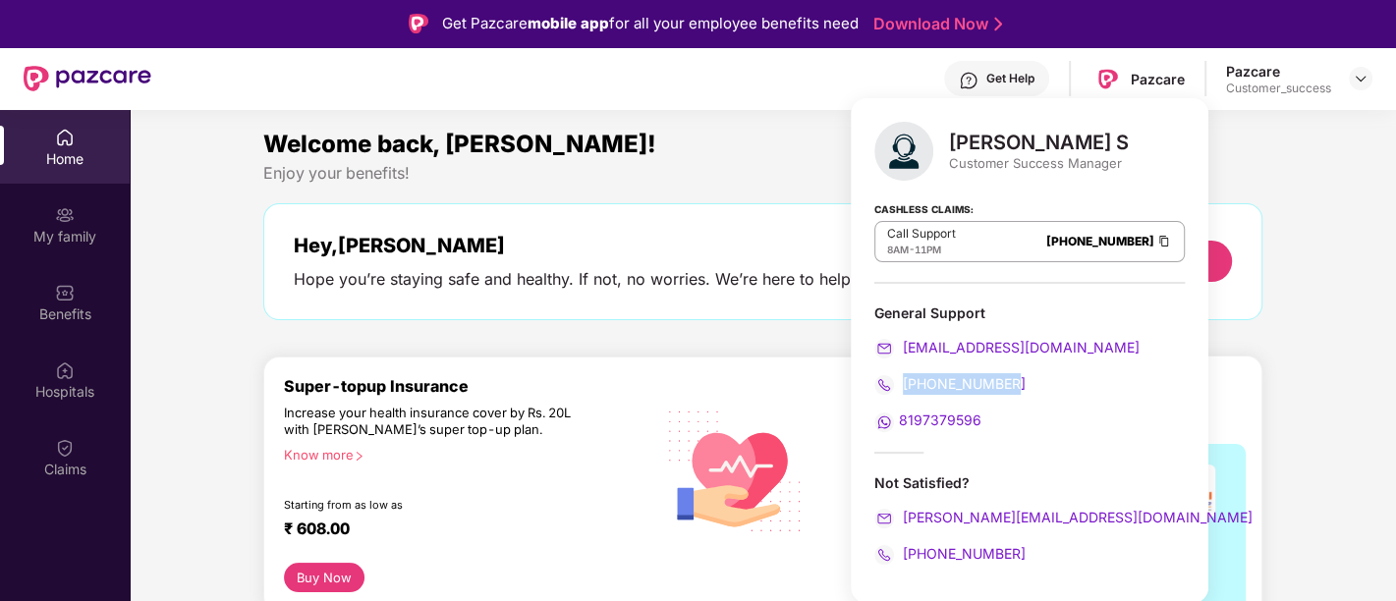
drag, startPoint x: 1021, startPoint y: 381, endPoint x: 906, endPoint y: 384, distance: 115.0
click at [906, 384] on div "[PHONE_NUMBER]" at bounding box center [1030, 384] width 311 height 22
drag, startPoint x: 996, startPoint y: 419, endPoint x: 880, endPoint y: 380, distance: 122.1
click at [880, 380] on div "General Support [EMAIL_ADDRESS][DOMAIN_NAME] [PHONE_NUMBER] 8197379596" at bounding box center [1030, 368] width 311 height 129
copy div "[PHONE_NUMBER] 8197379596"
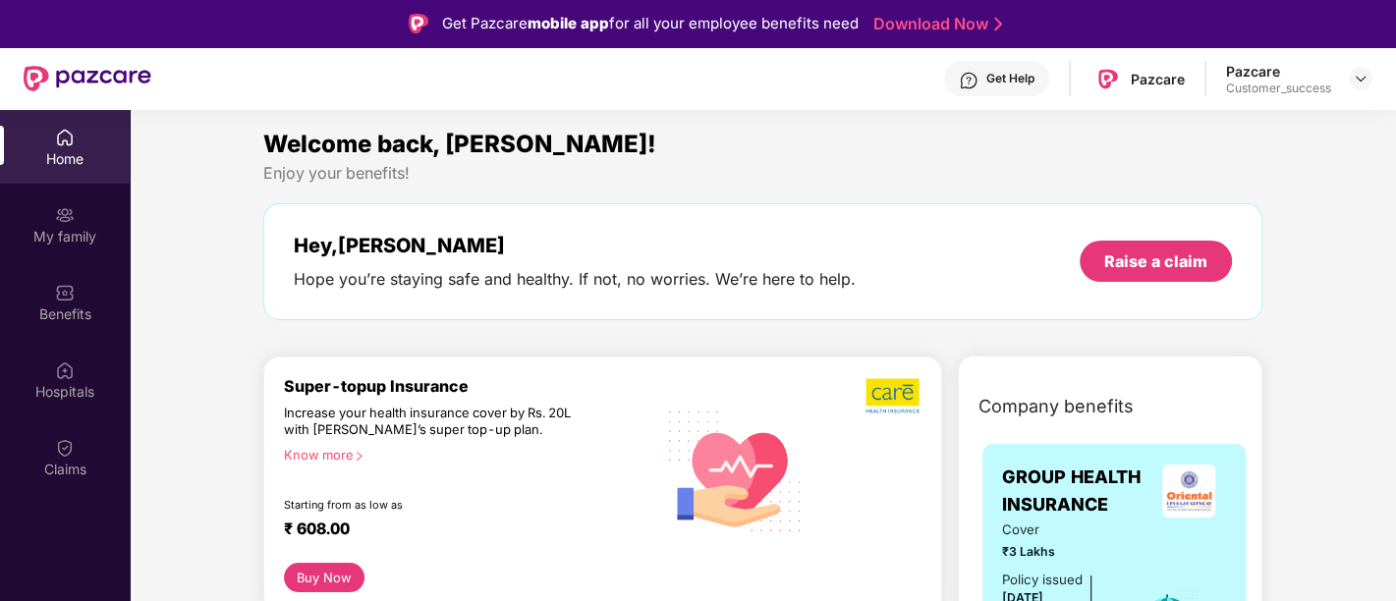
click at [1003, 86] on div "Get Help" at bounding box center [996, 78] width 105 height 35
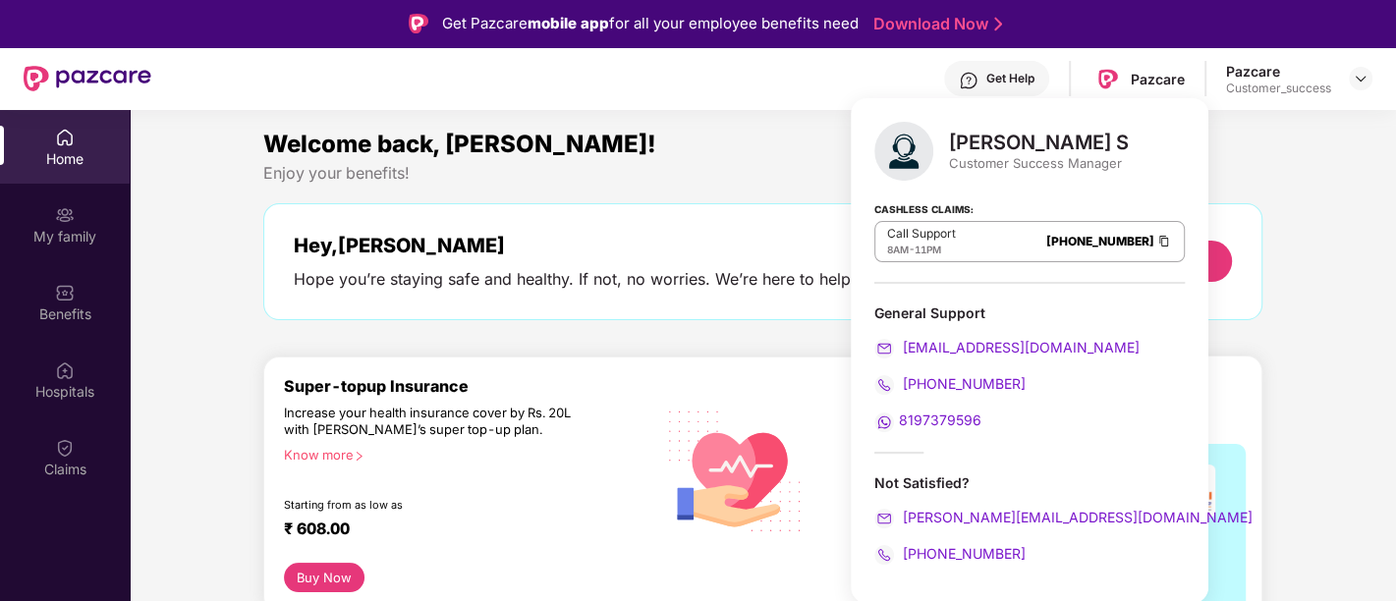
click at [616, 213] on div "Hey, [PERSON_NAME] Hope you’re staying safe and healthy. If not, no worries. We…" at bounding box center [762, 261] width 999 height 117
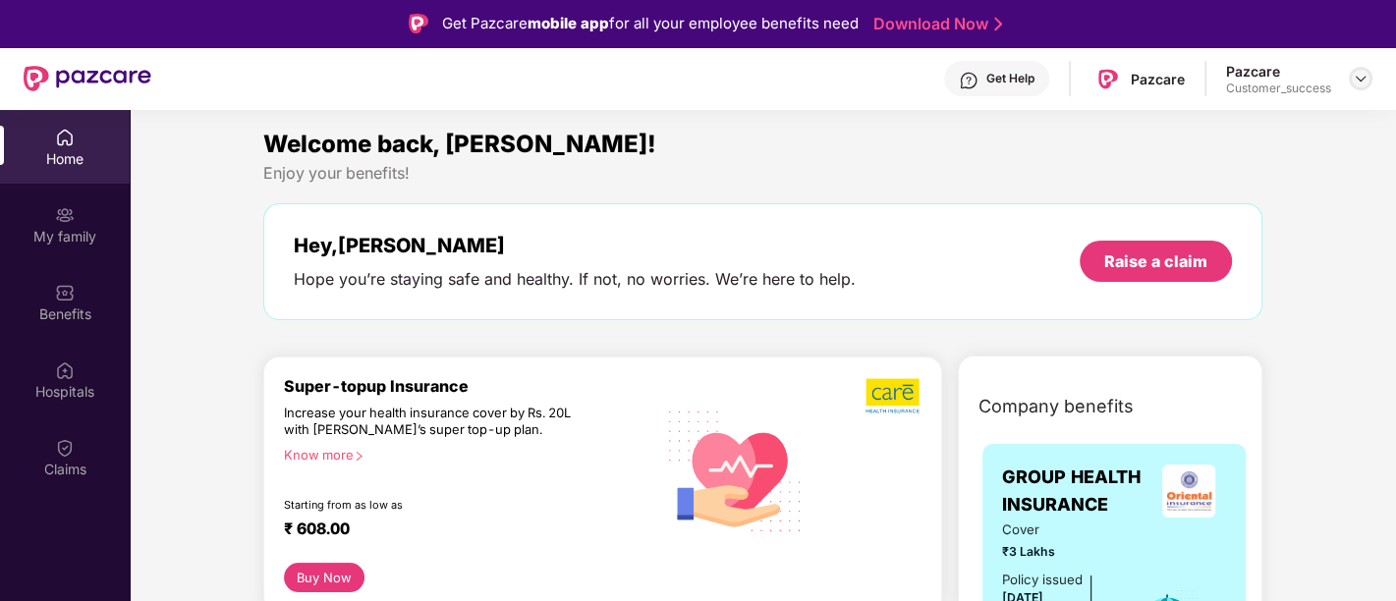
click at [1350, 77] on div at bounding box center [1361, 79] width 24 height 24
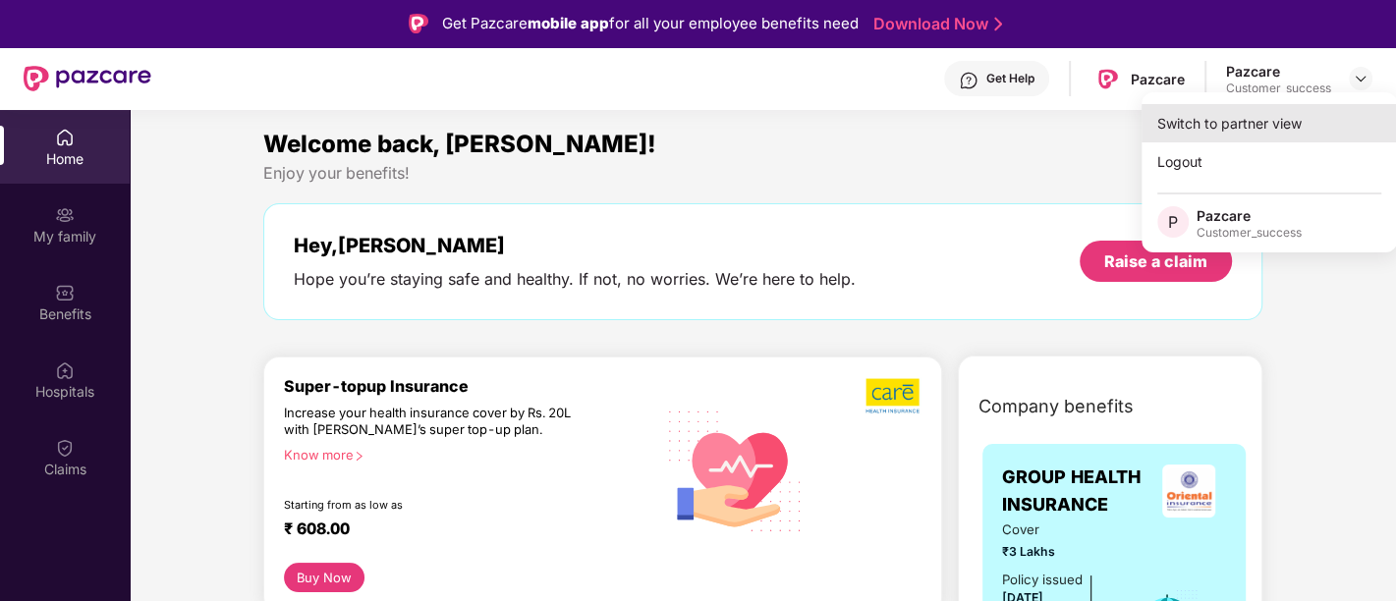
click at [1279, 132] on div "Switch to partner view" at bounding box center [1270, 123] width 256 height 38
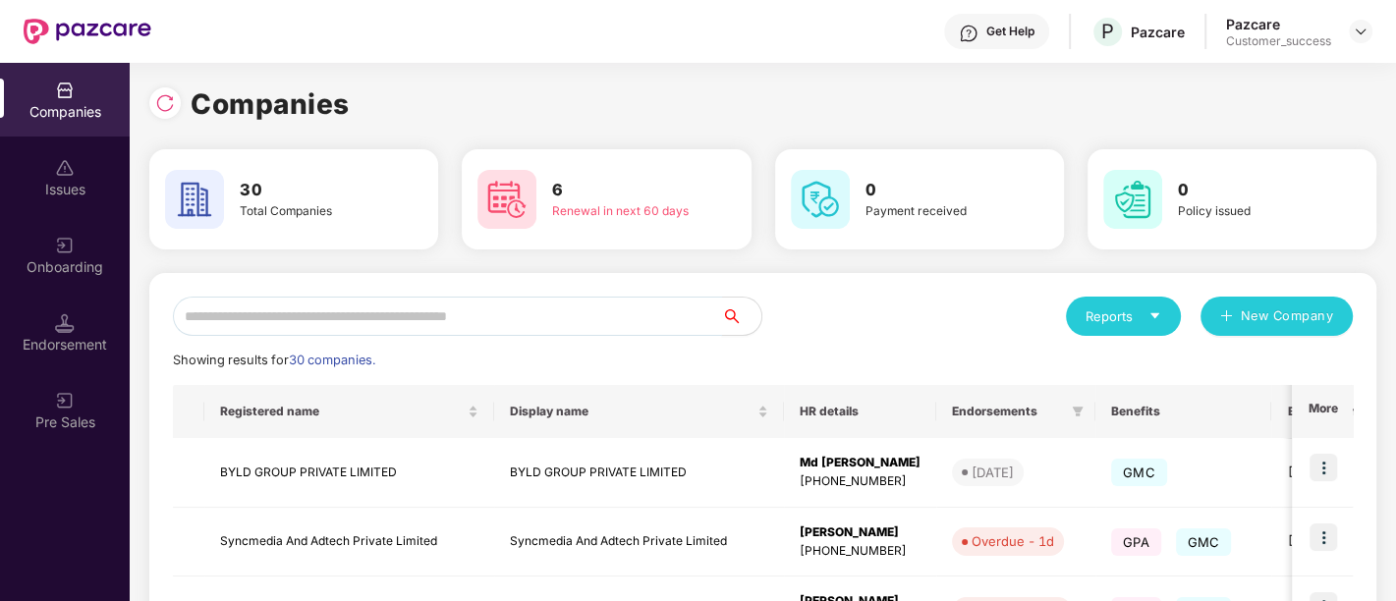
click at [581, 319] on input "text" at bounding box center [447, 316] width 549 height 39
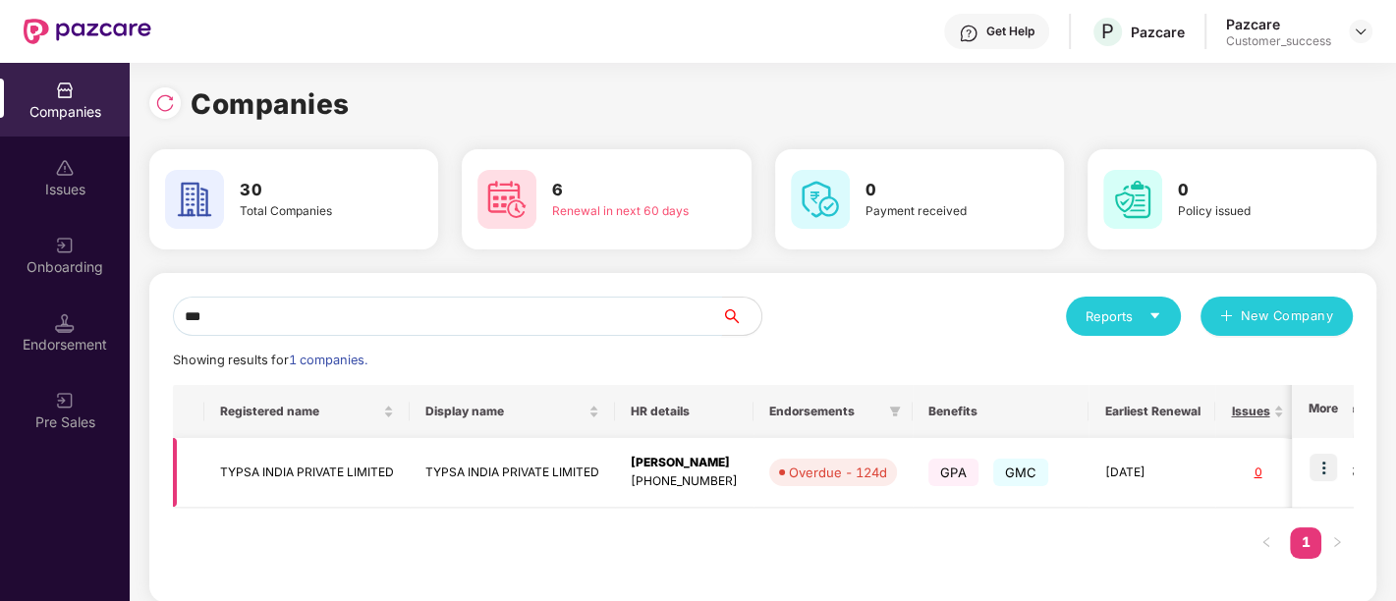
type input "***"
click at [1315, 465] on img at bounding box center [1324, 468] width 28 height 28
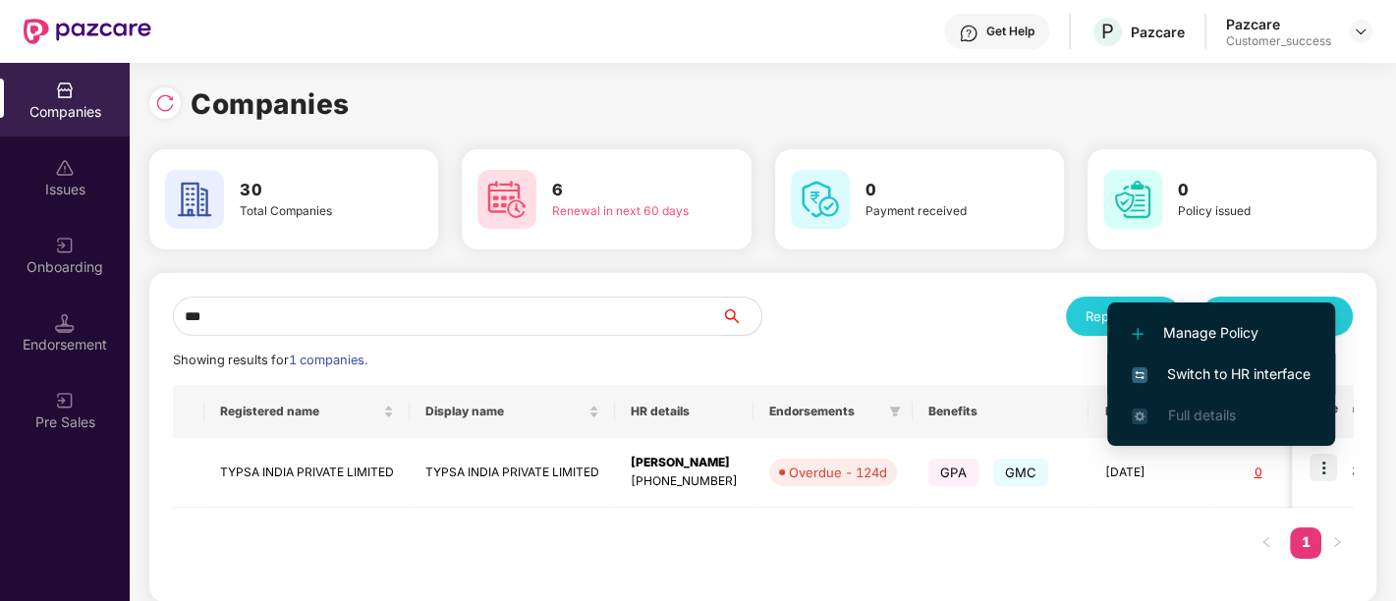
click at [1243, 374] on span "Switch to HR interface" at bounding box center [1221, 375] width 179 height 22
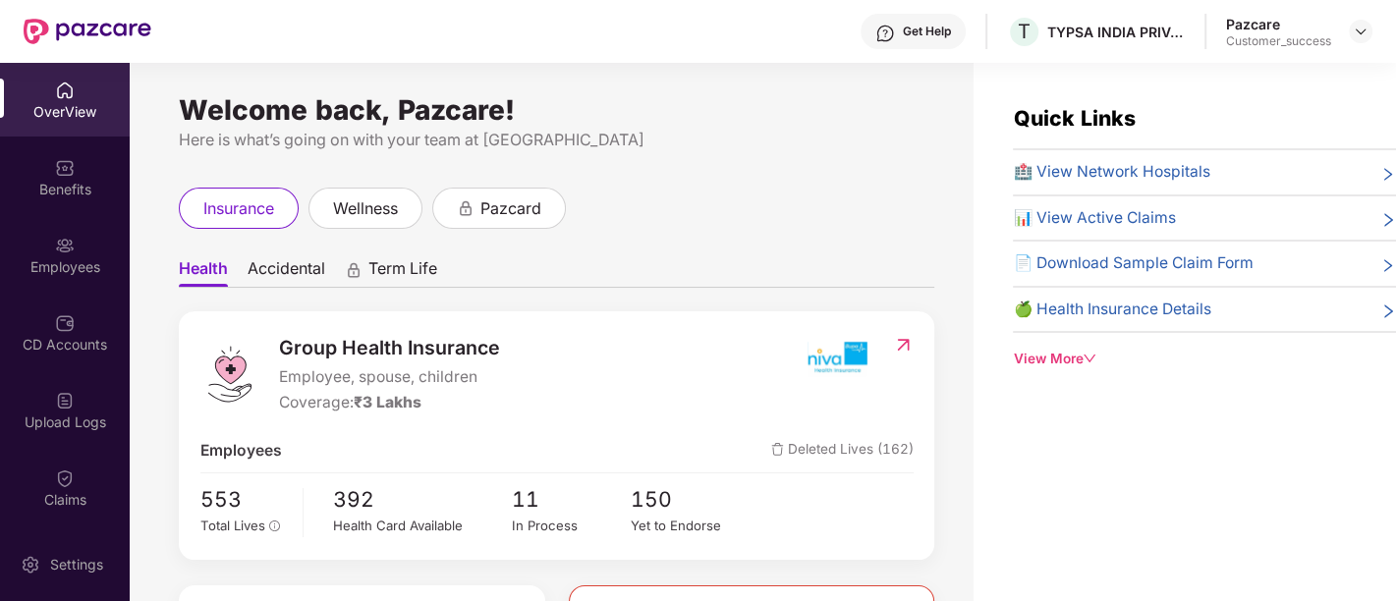
click at [92, 257] on div "Employees" at bounding box center [65, 267] width 130 height 20
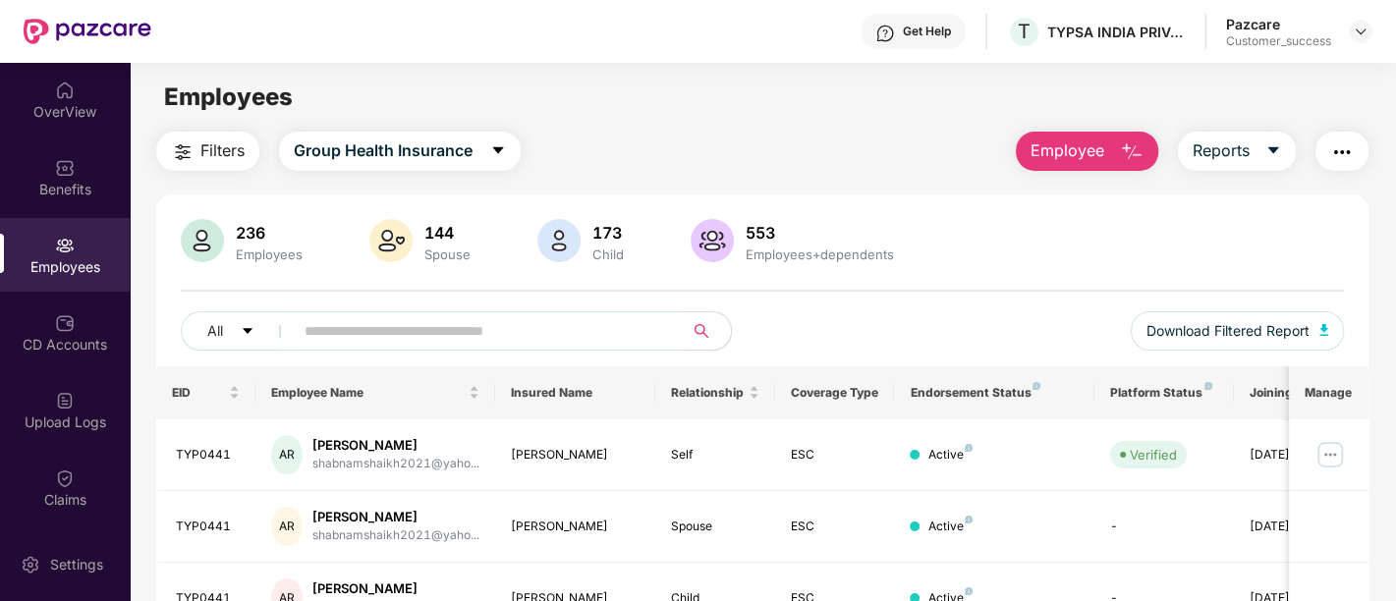
click at [298, 328] on span at bounding box center [482, 331] width 403 height 39
paste input "*******"
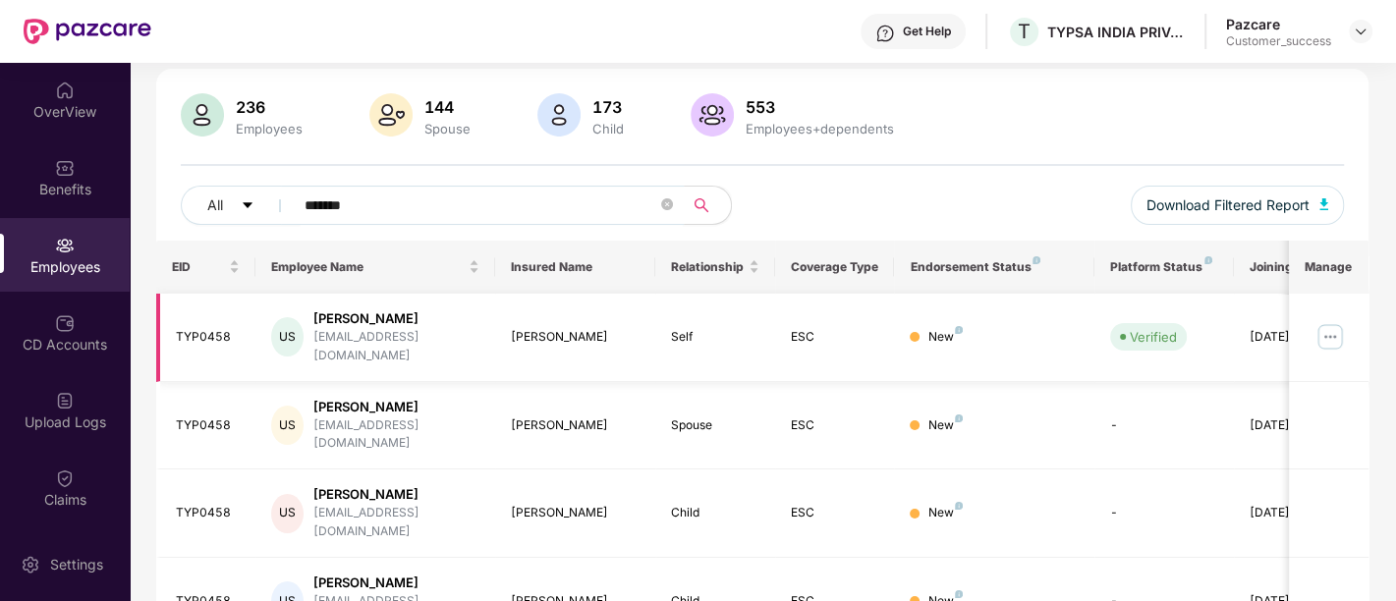
scroll to position [128, 0]
type input "*******"
click at [1329, 334] on img at bounding box center [1330, 334] width 31 height 31
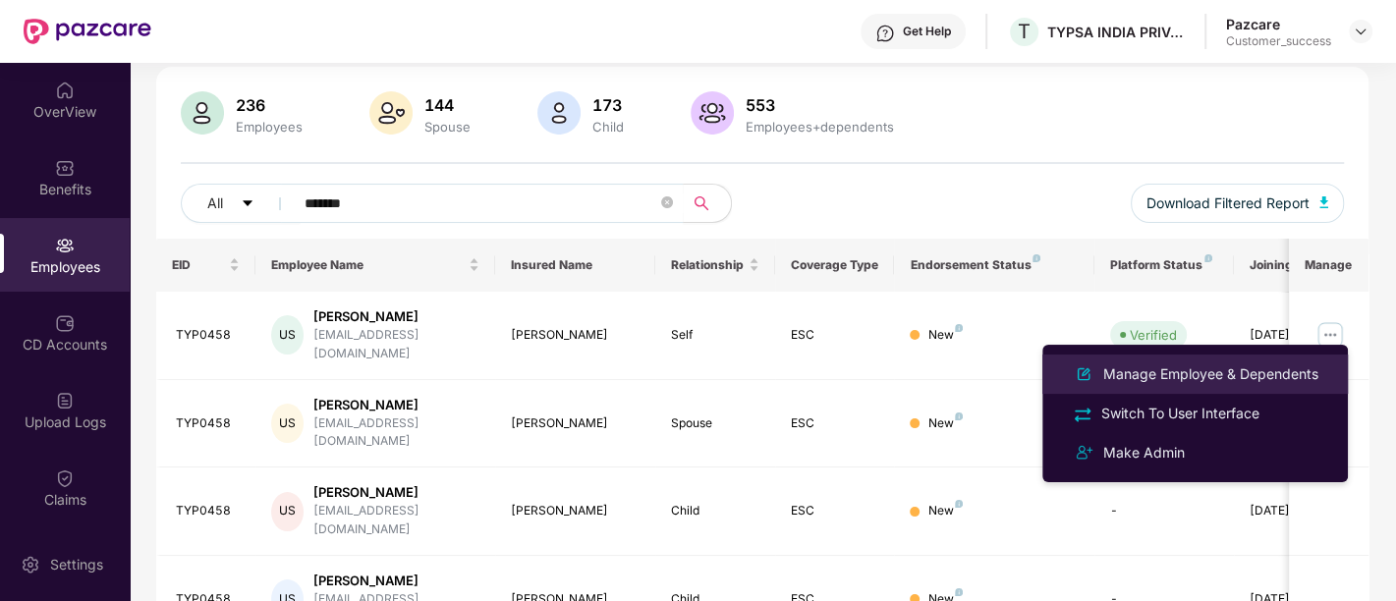
click at [1199, 382] on div "Manage Employee & Dependents" at bounding box center [1211, 375] width 223 height 22
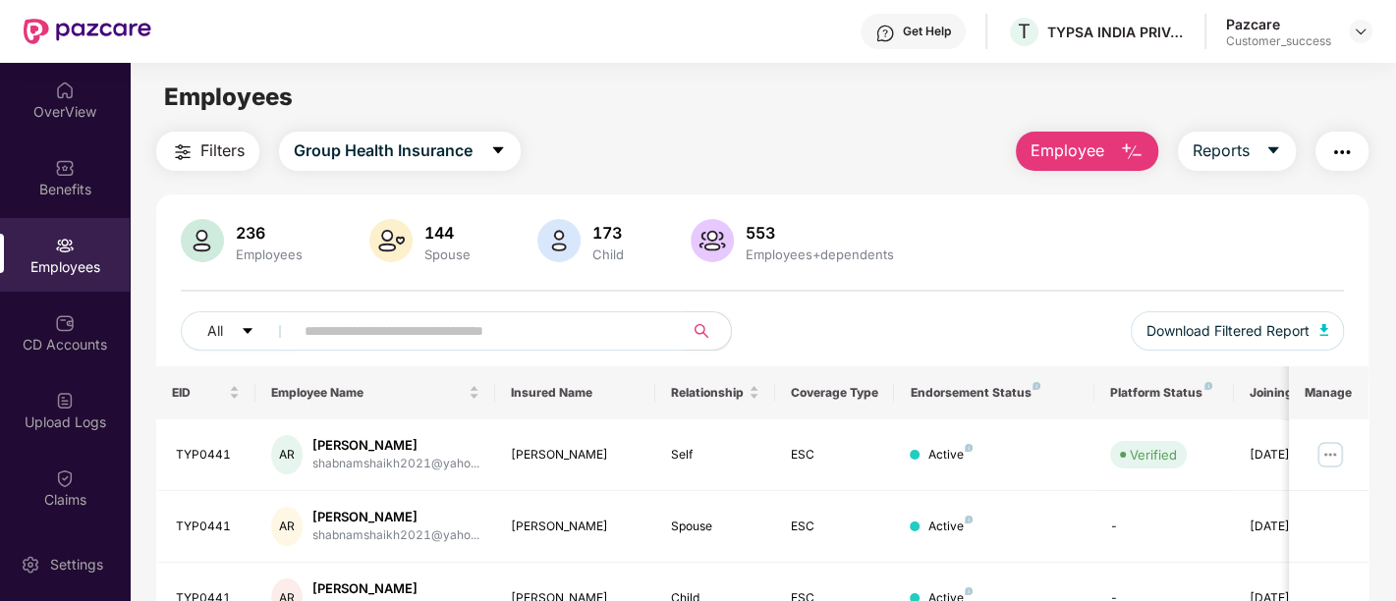
click at [568, 316] on input "text" at bounding box center [481, 330] width 353 height 29
paste input "*******"
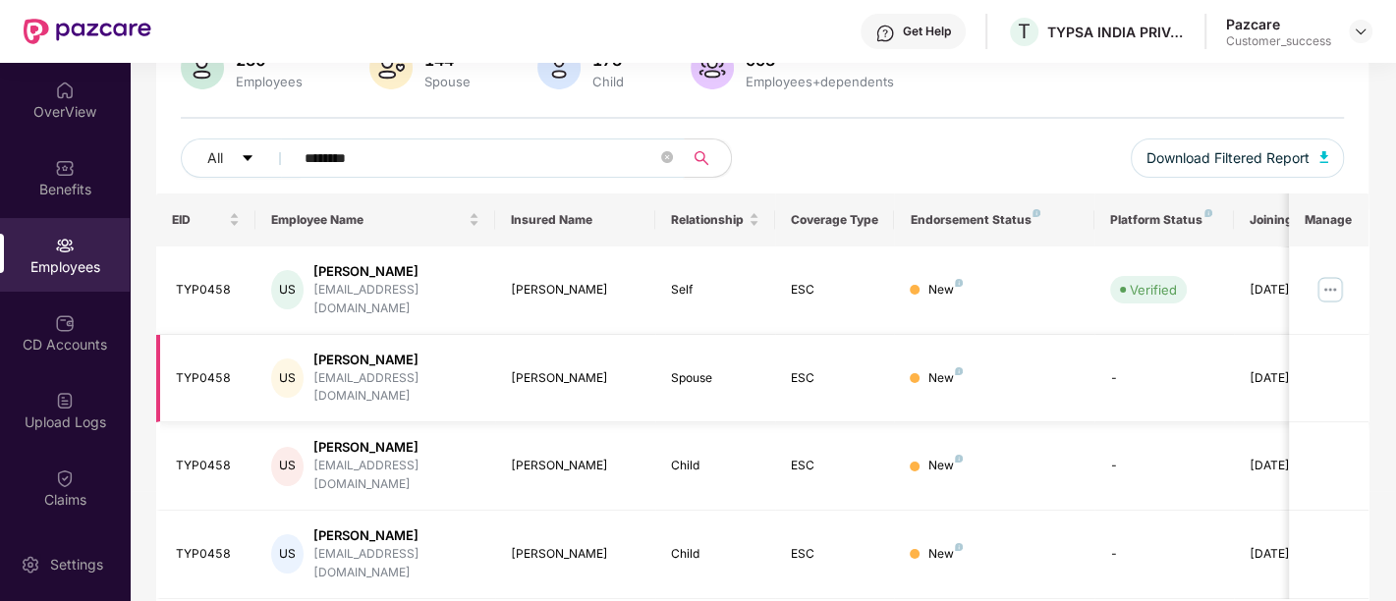
scroll to position [0, 63]
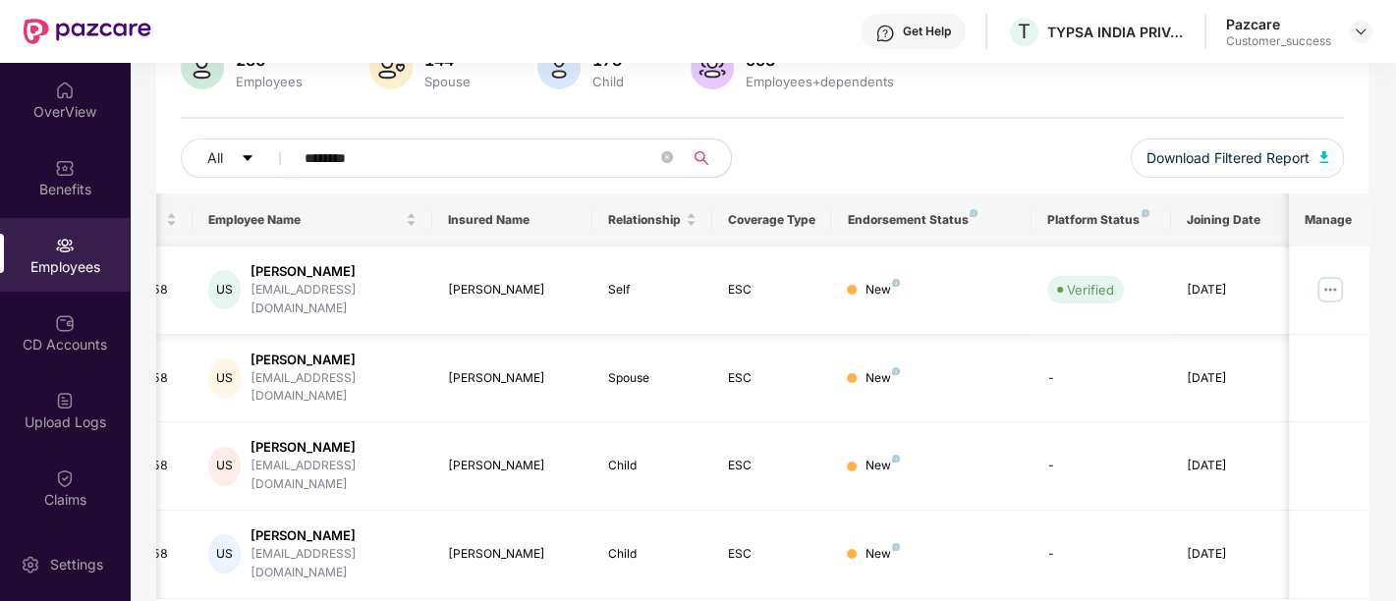
type input "*******"
click at [1331, 285] on img at bounding box center [1330, 289] width 31 height 31
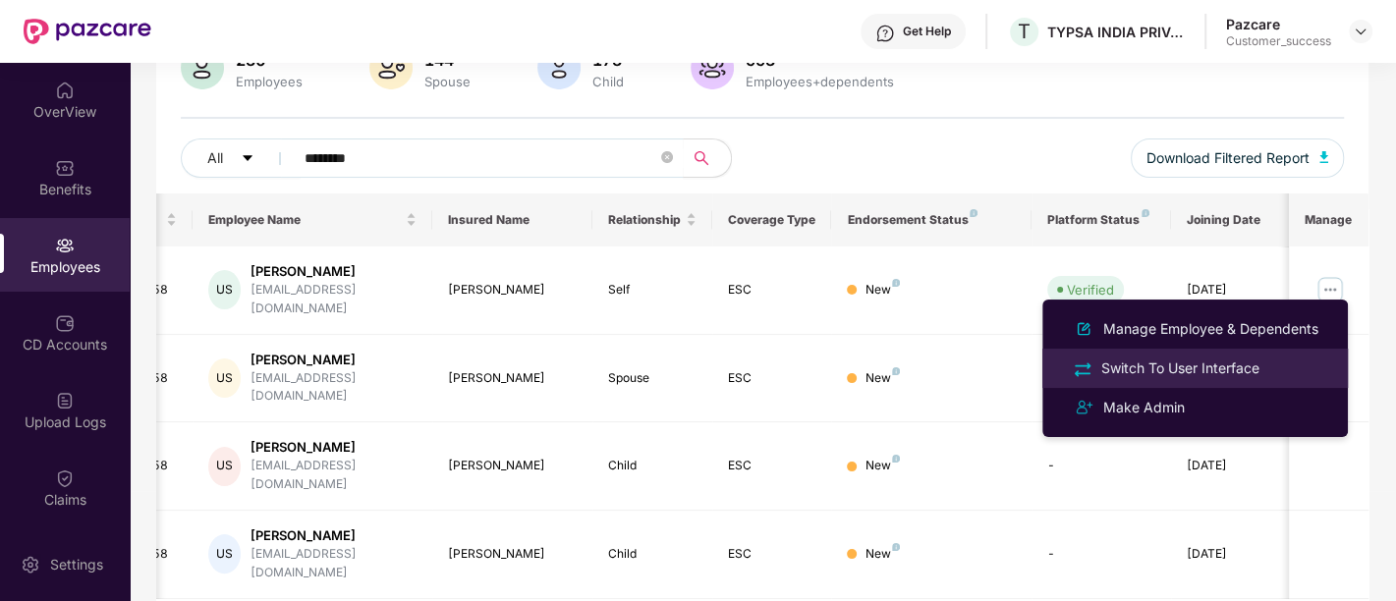
click at [1204, 365] on div "Switch To User Interface" at bounding box center [1181, 369] width 166 height 22
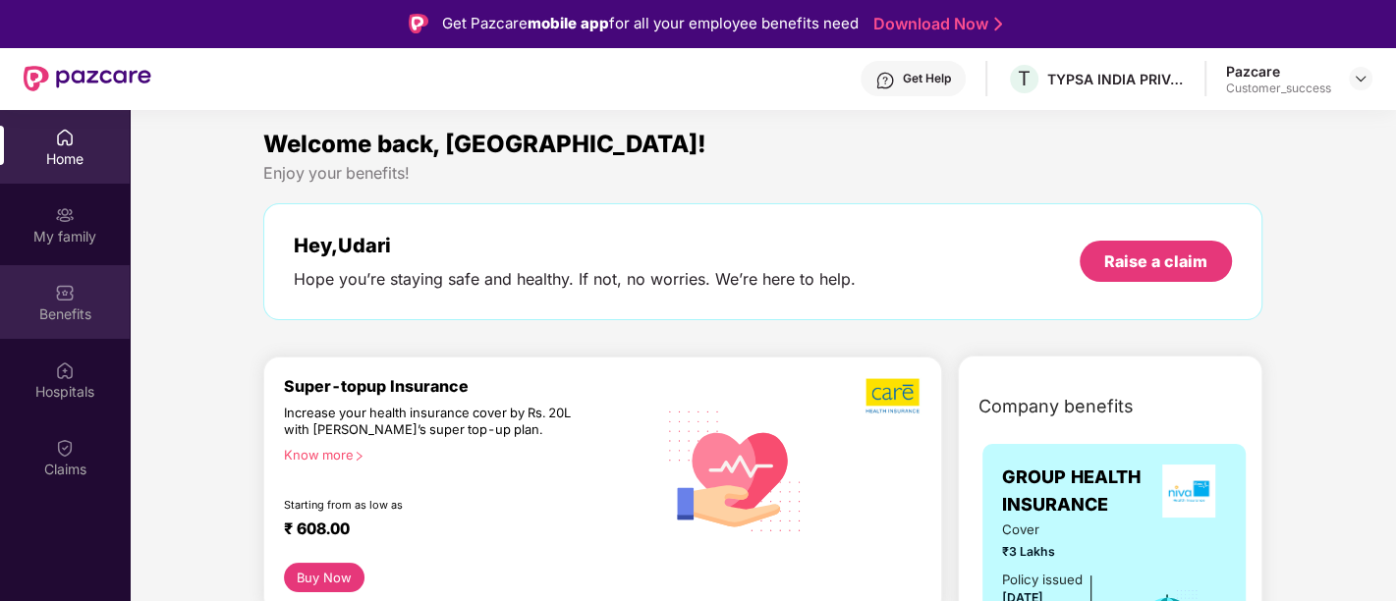
click at [79, 294] on div "Benefits" at bounding box center [65, 302] width 130 height 74
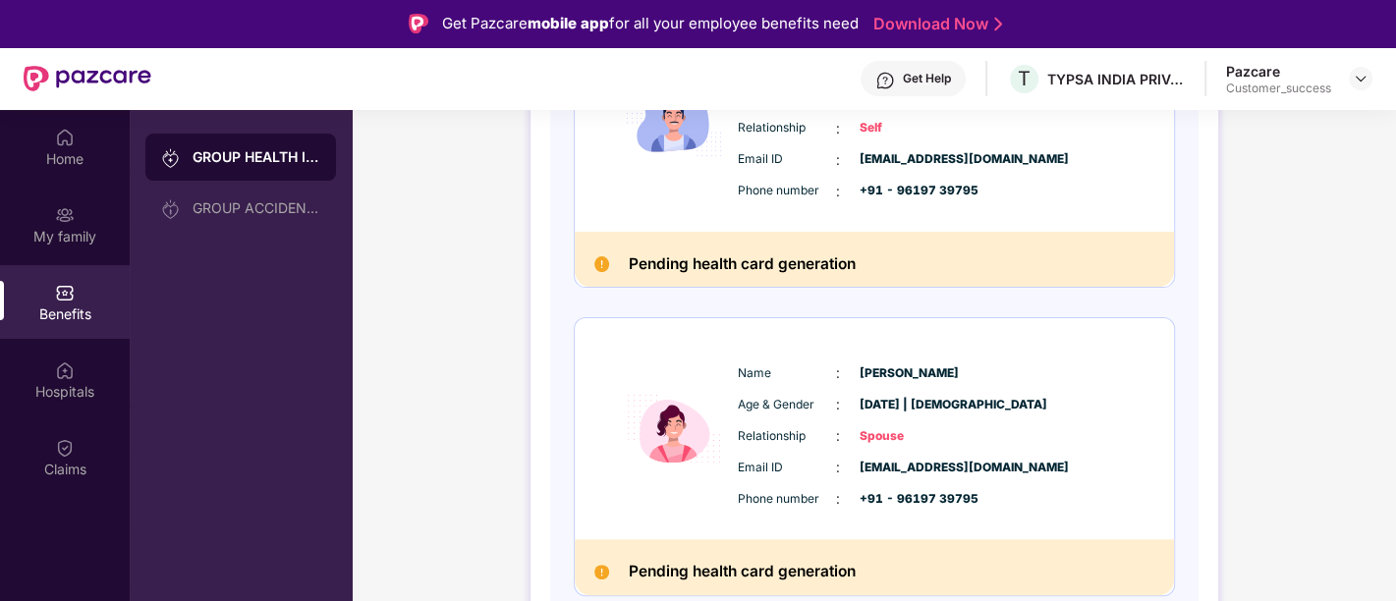
scroll to position [0, 0]
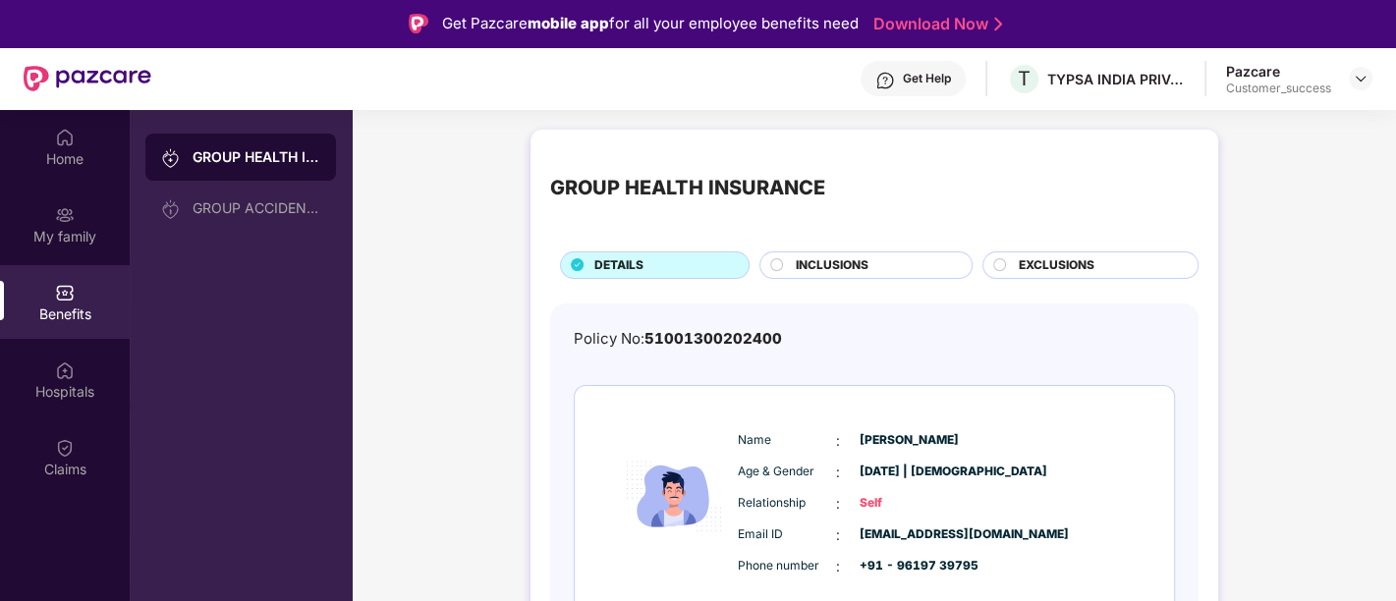
click at [80, 306] on div "Benefits" at bounding box center [65, 315] width 130 height 20
click at [830, 272] on span "INCLUSIONS" at bounding box center [832, 265] width 73 height 19
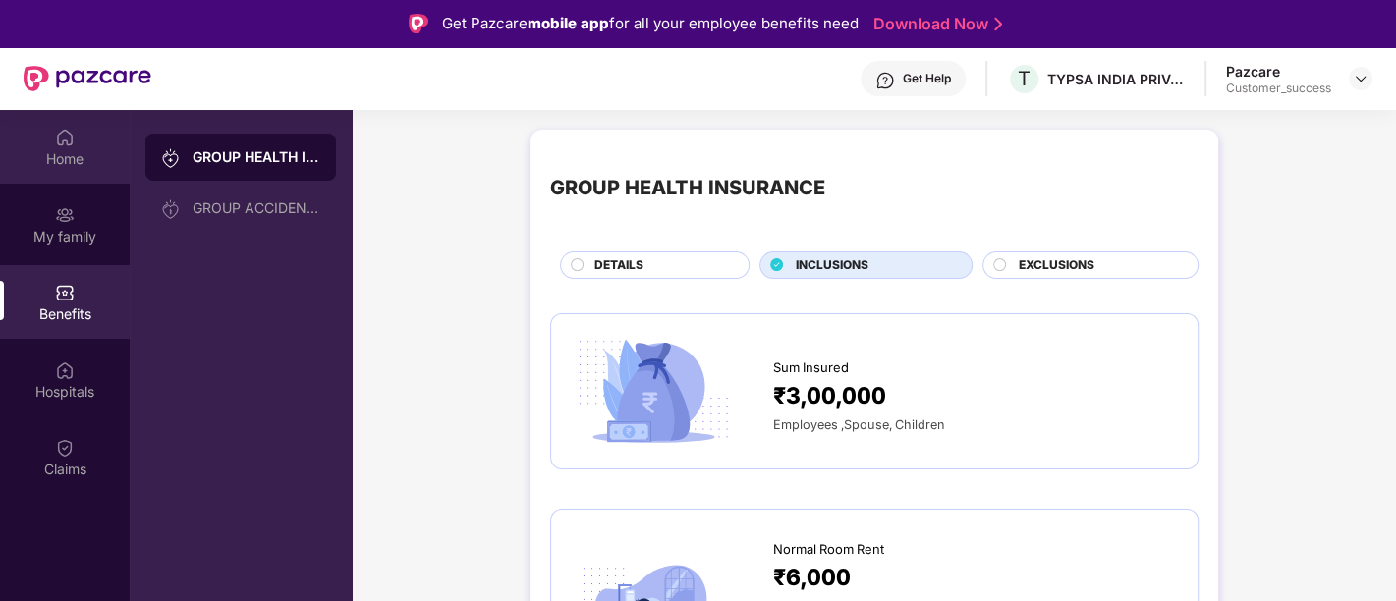
click at [70, 158] on div "Home" at bounding box center [65, 159] width 130 height 20
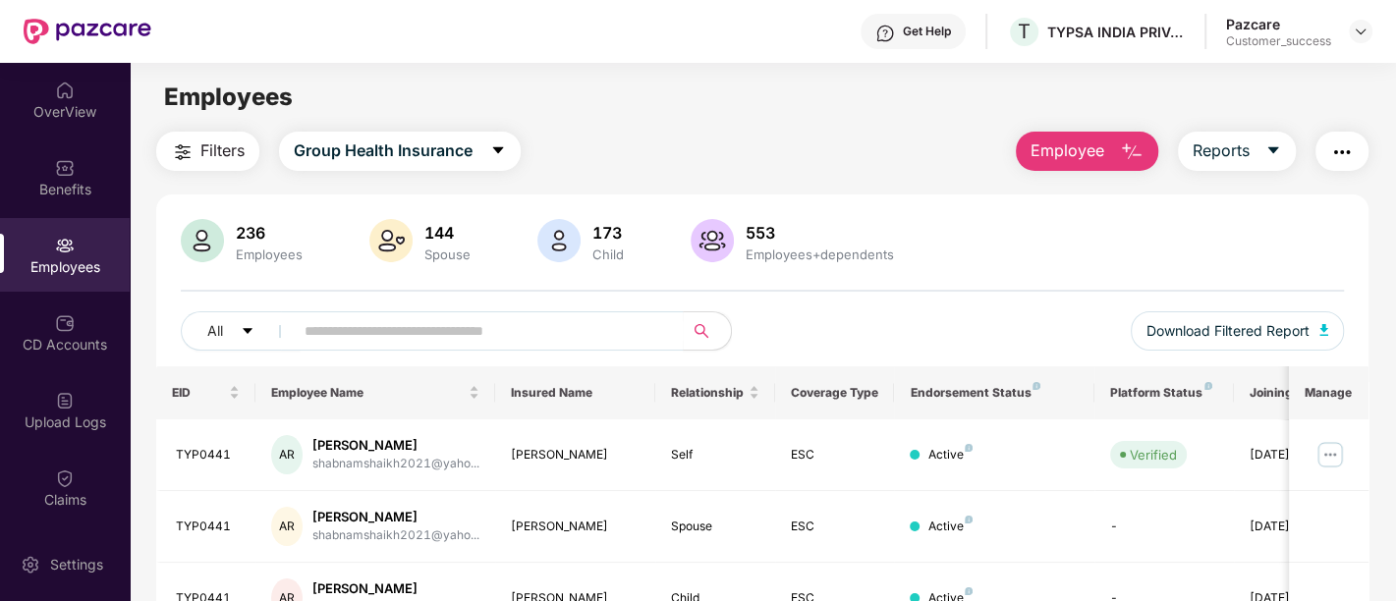
scroll to position [181, 0]
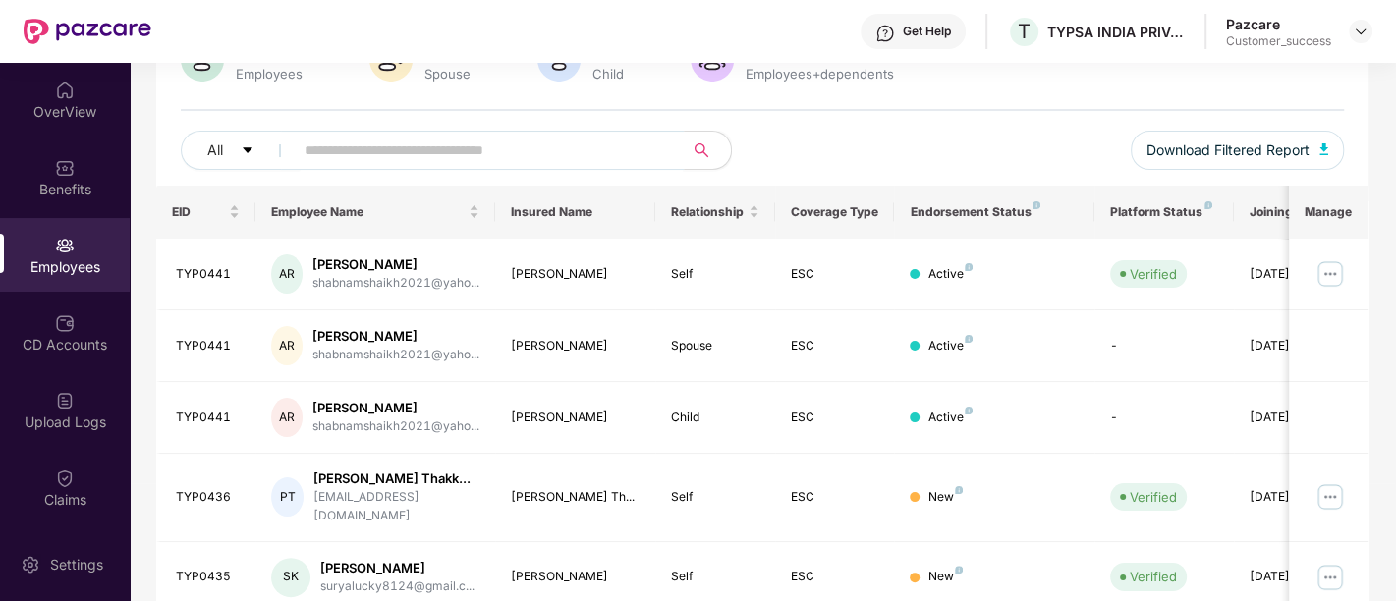
click at [614, 155] on input "text" at bounding box center [481, 150] width 353 height 29
paste input "*******"
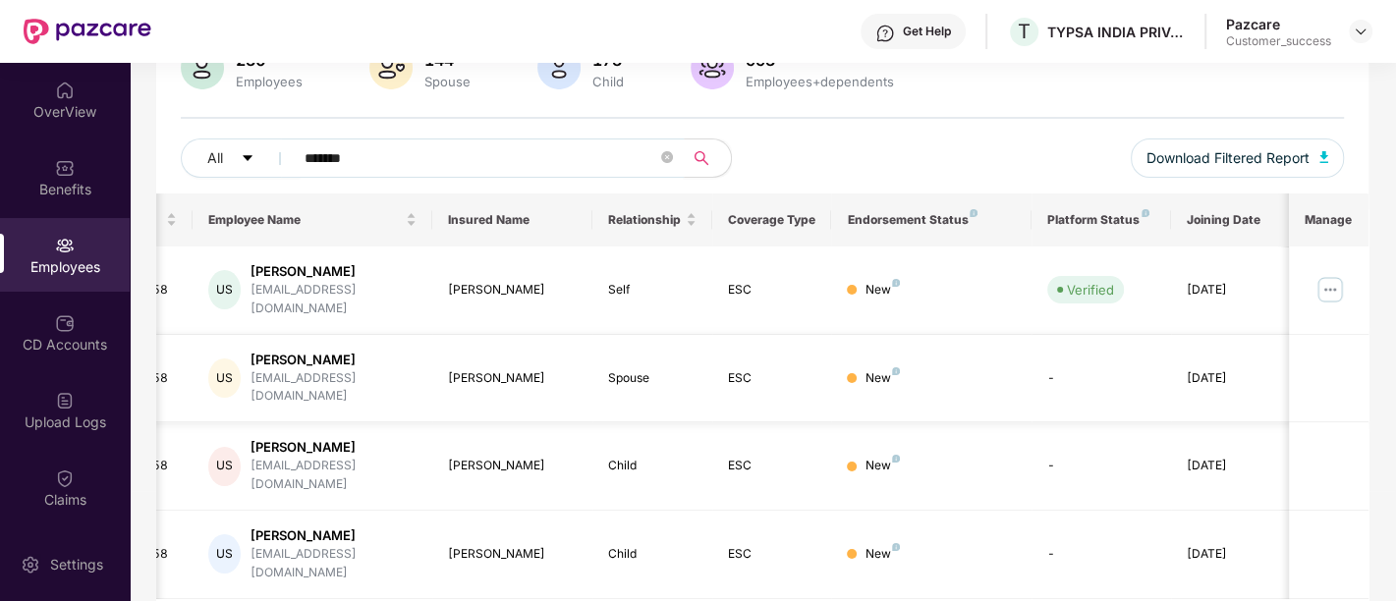
scroll to position [0, 0]
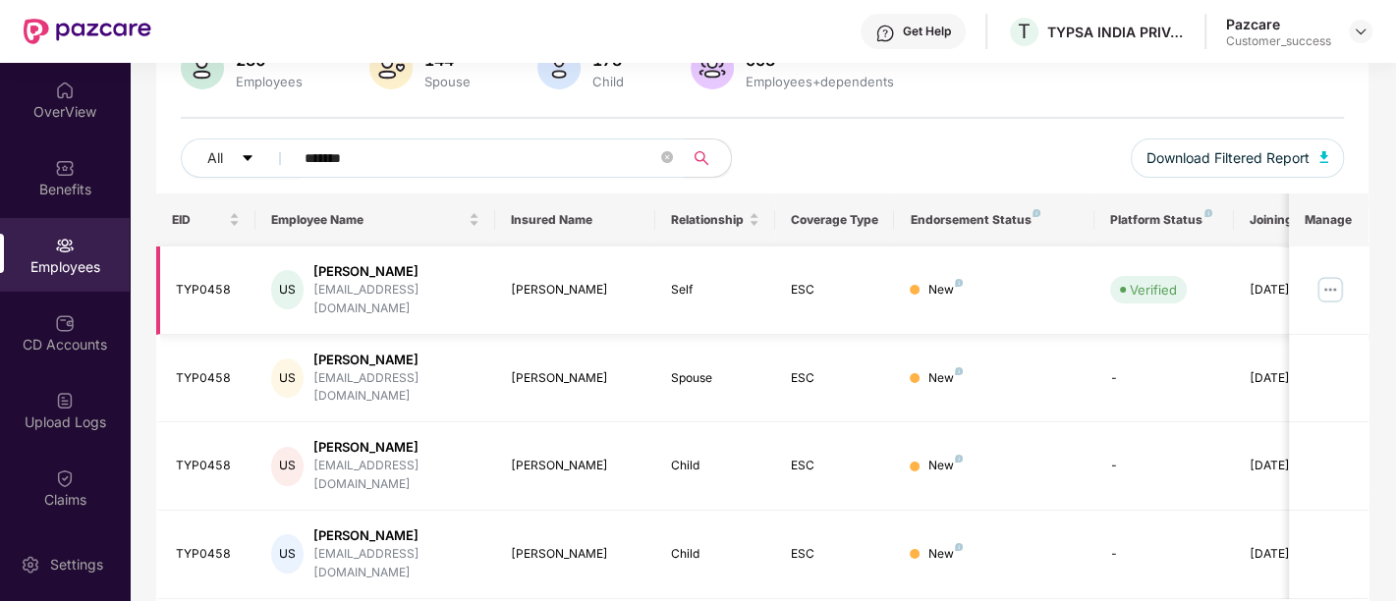
type input "*******"
drag, startPoint x: 981, startPoint y: 273, endPoint x: 898, endPoint y: 275, distance: 82.6
click at [898, 275] on td "New" at bounding box center [993, 291] width 199 height 88
click at [939, 543] on div "EID Employee Name Insured Name Relationship Coverage Type Endorsement Status Pl…" at bounding box center [762, 432] width 1213 height 477
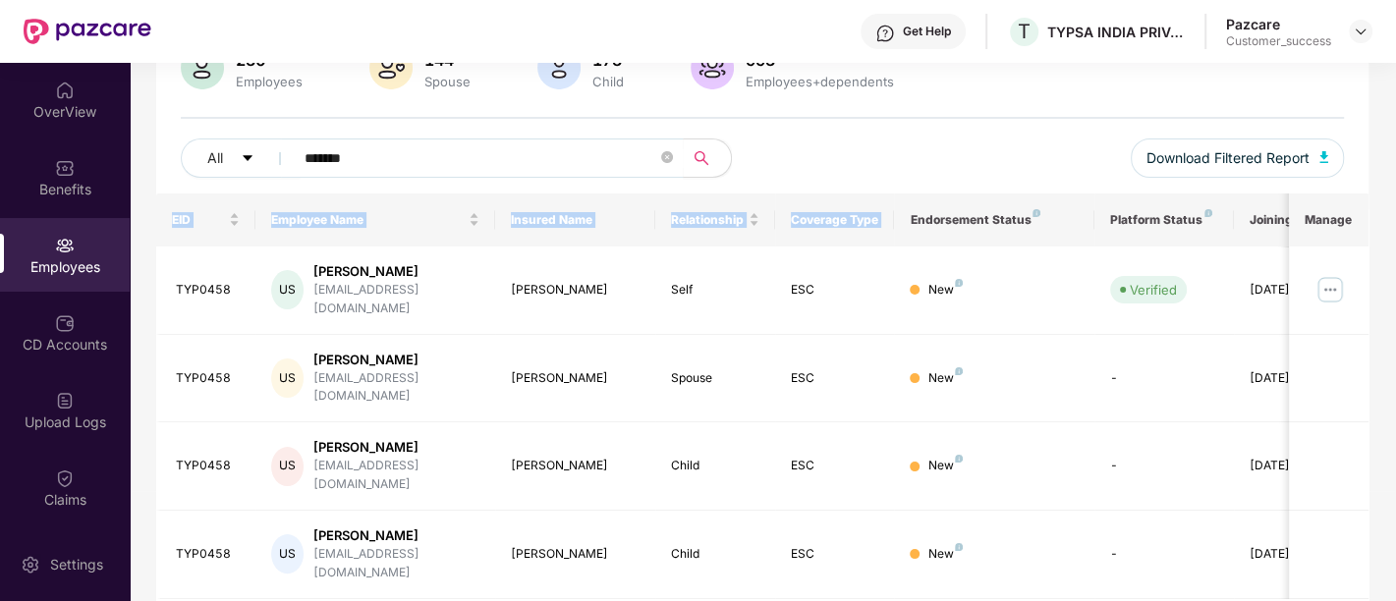
drag, startPoint x: 945, startPoint y: 537, endPoint x: 906, endPoint y: 229, distance: 310.1
click at [906, 229] on div "EID Employee Name Insured Name Relationship Coverage Type Endorsement Status Pl…" at bounding box center [762, 432] width 1213 height 477
click at [922, 580] on div "EID Employee Name Insured Name Relationship Coverage Type Endorsement Status Pl…" at bounding box center [762, 432] width 1213 height 477
click at [911, 550] on div "EID Employee Name Insured Name Relationship Coverage Type Endorsement Status Pl…" at bounding box center [762, 432] width 1213 height 477
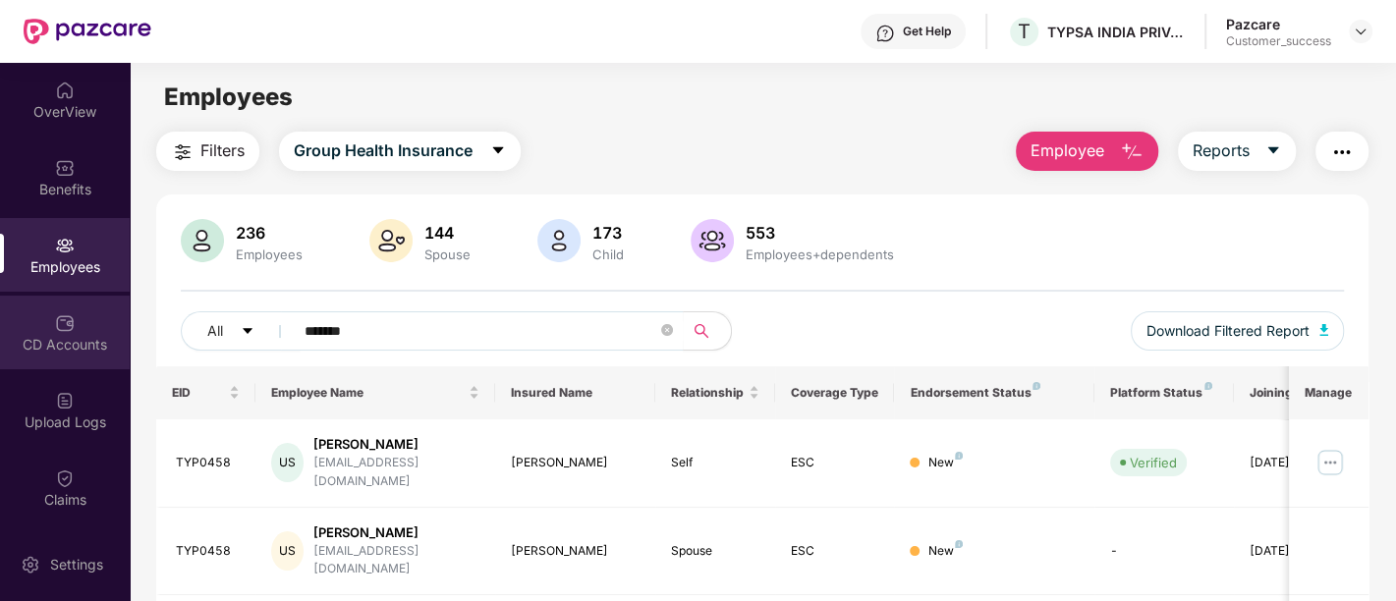
click at [56, 335] on div "CD Accounts" at bounding box center [65, 345] width 130 height 20
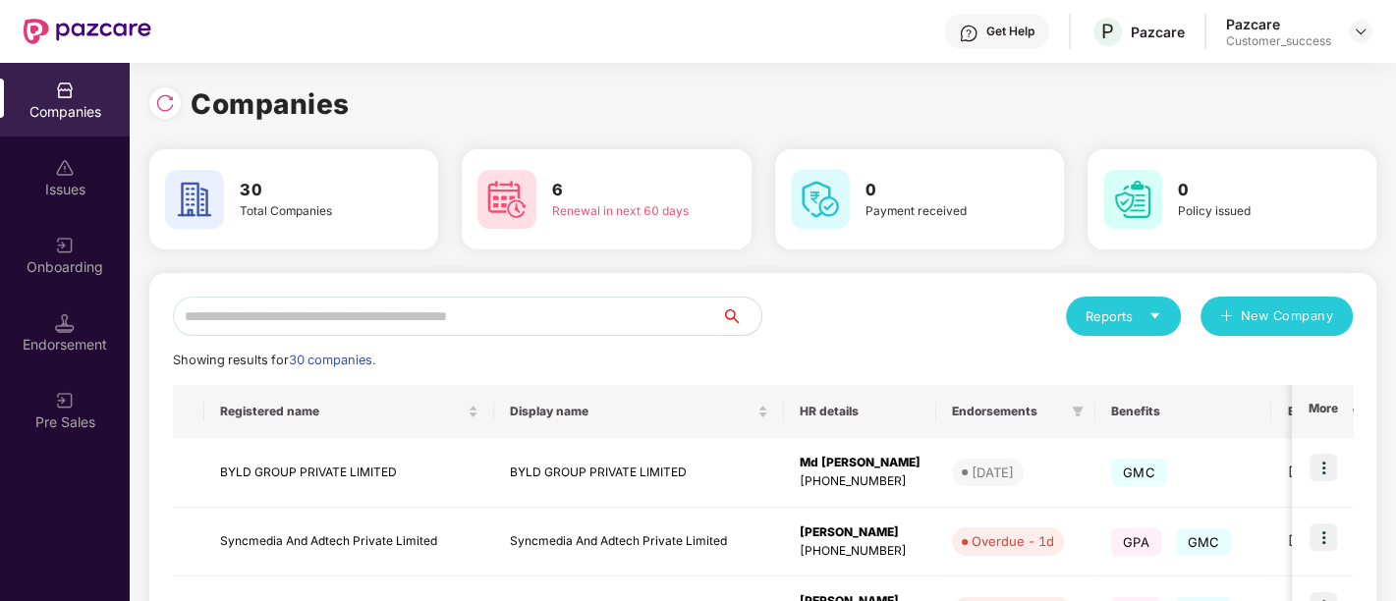
click at [449, 307] on input "text" at bounding box center [447, 316] width 549 height 39
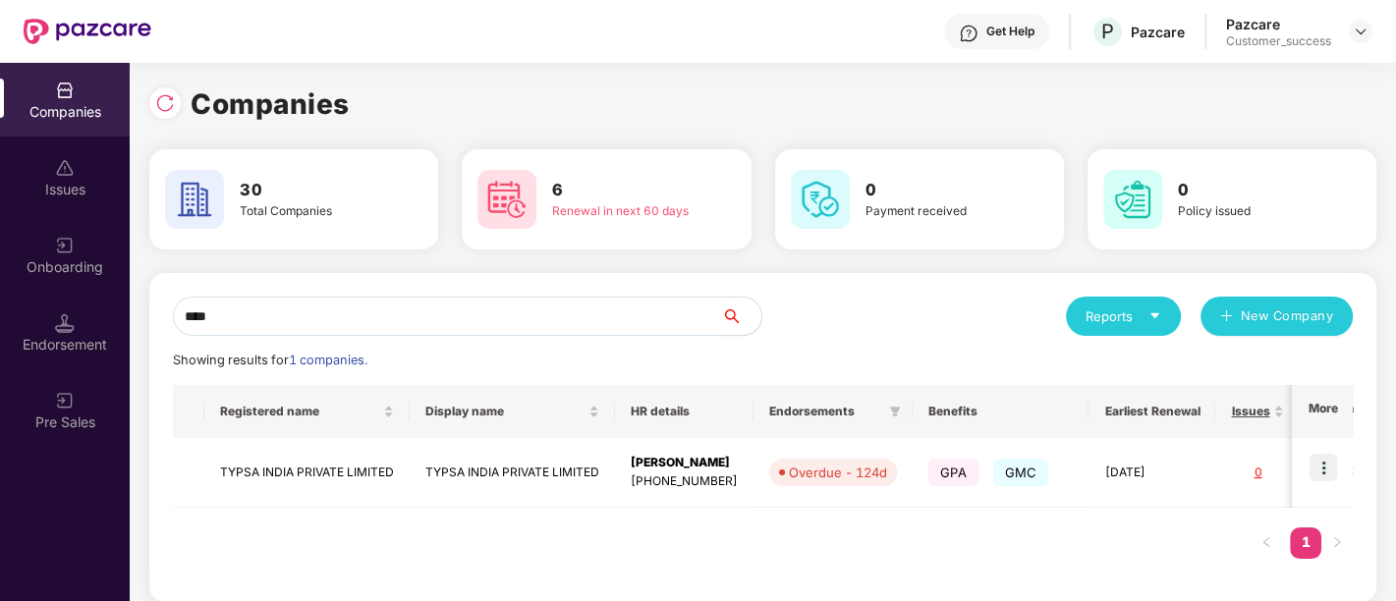
type input "****"
click at [1334, 462] on img at bounding box center [1324, 468] width 28 height 28
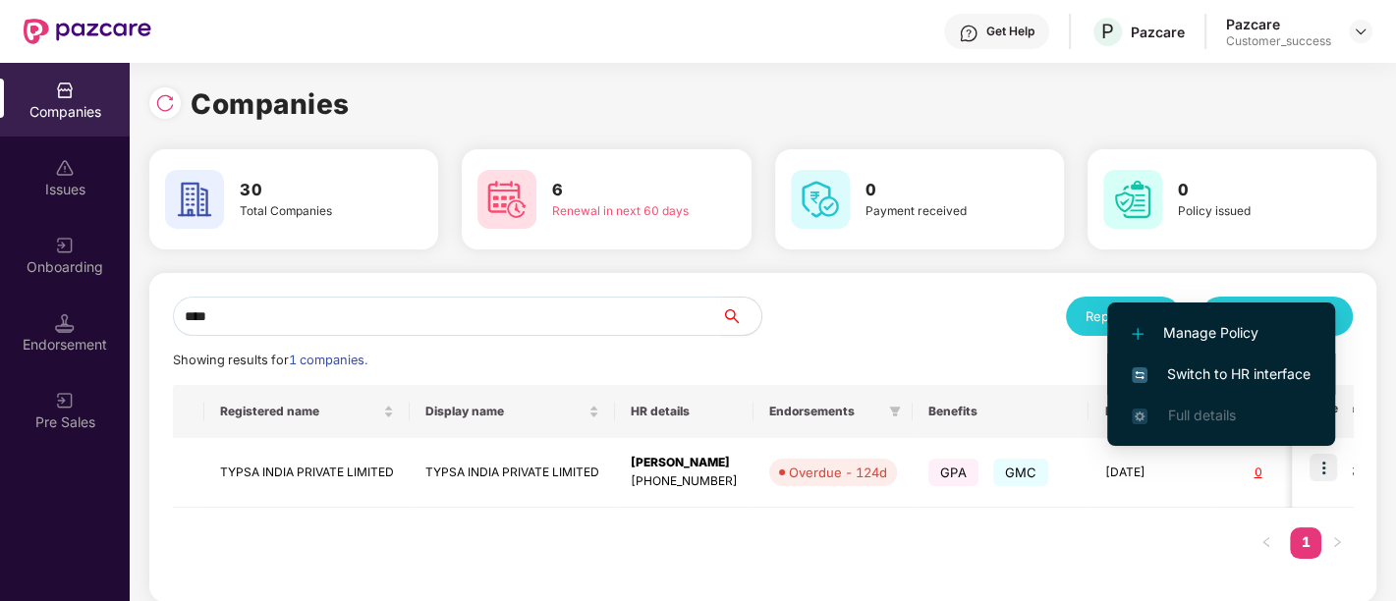
click at [1227, 369] on span "Switch to HR interface" at bounding box center [1221, 375] width 179 height 22
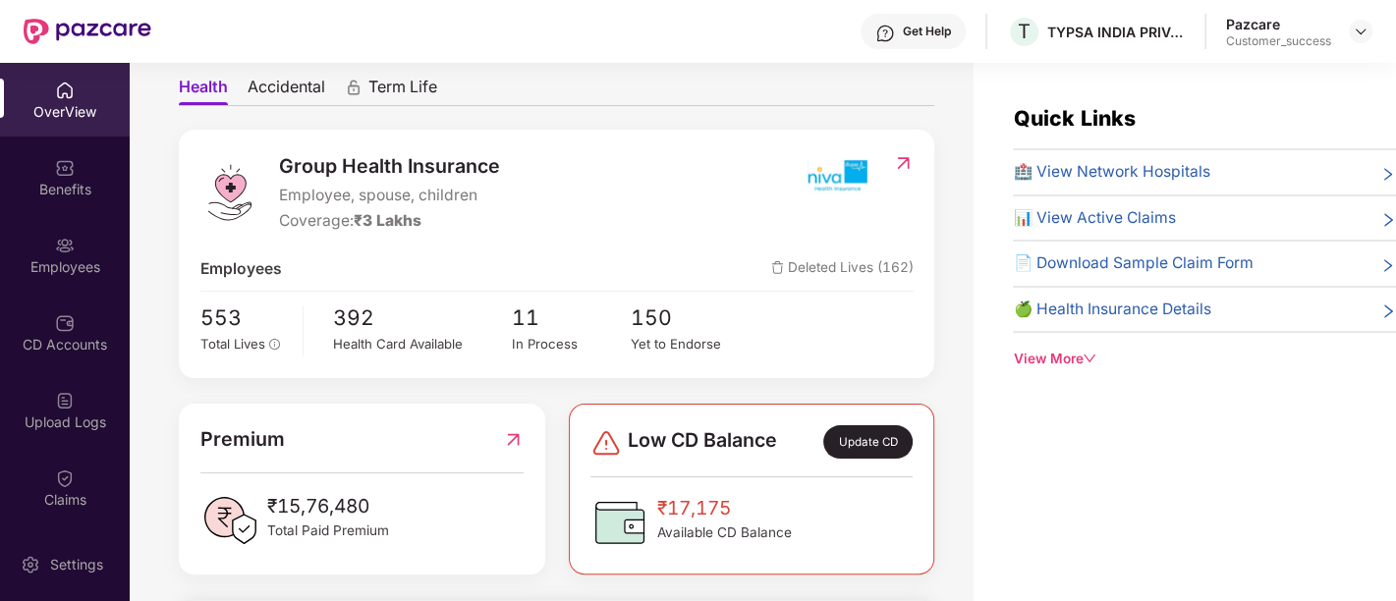
scroll to position [253, 0]
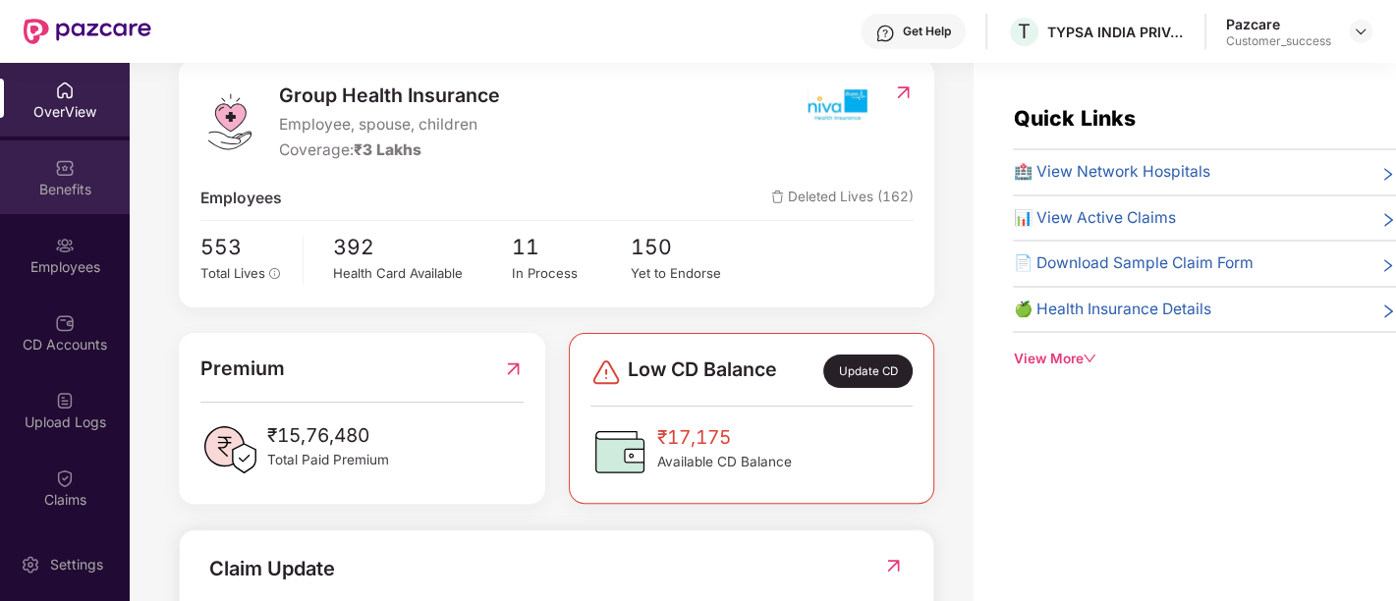
click at [66, 182] on div "Benefits" at bounding box center [65, 190] width 130 height 20
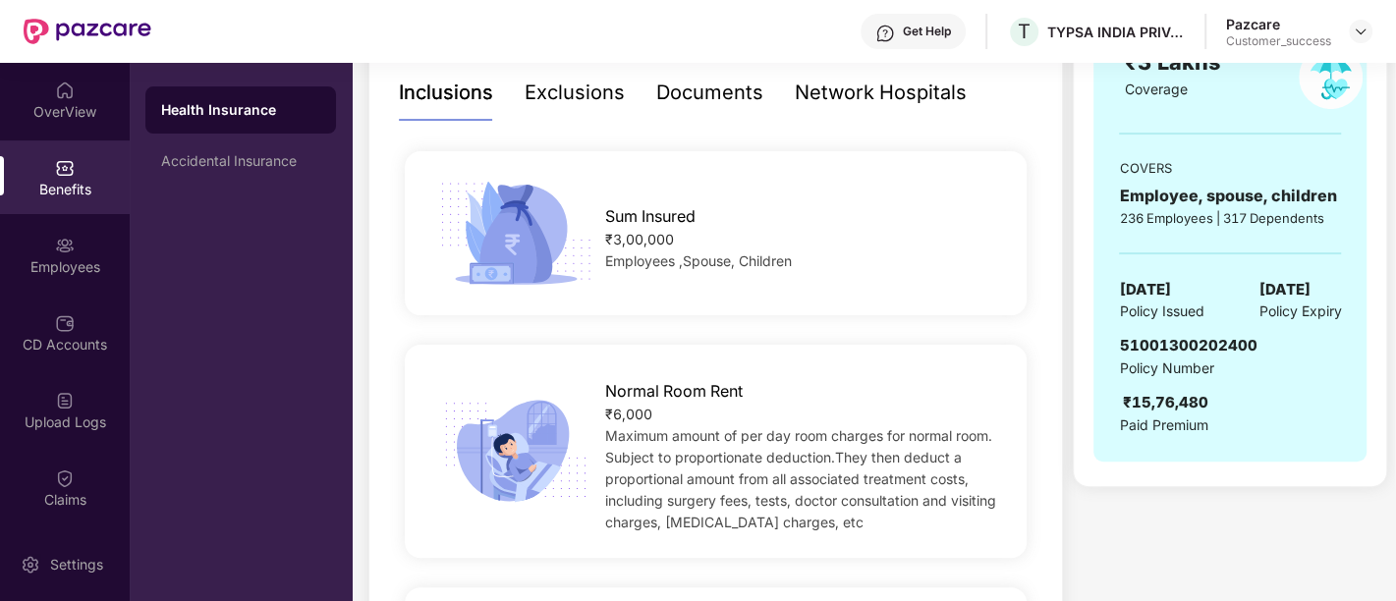
scroll to position [320, 0]
click at [1127, 342] on span "51001300202400" at bounding box center [1188, 344] width 138 height 19
copy span "51001300202400"
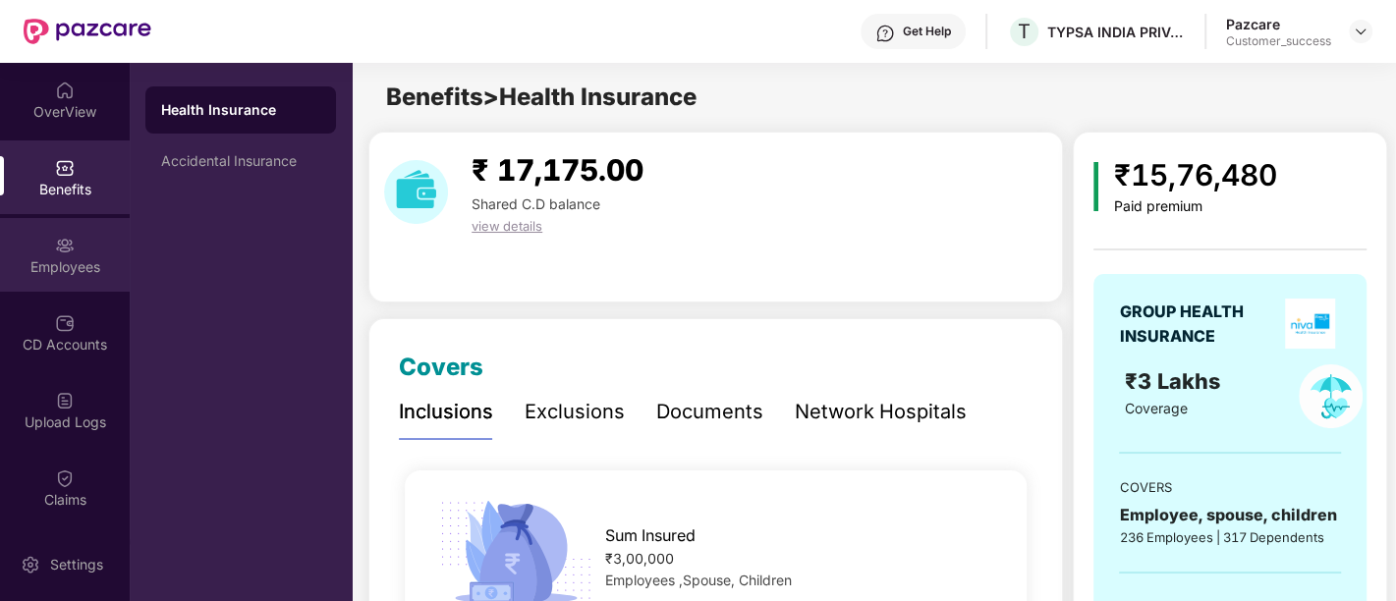
click at [70, 275] on div "Employees" at bounding box center [65, 267] width 130 height 20
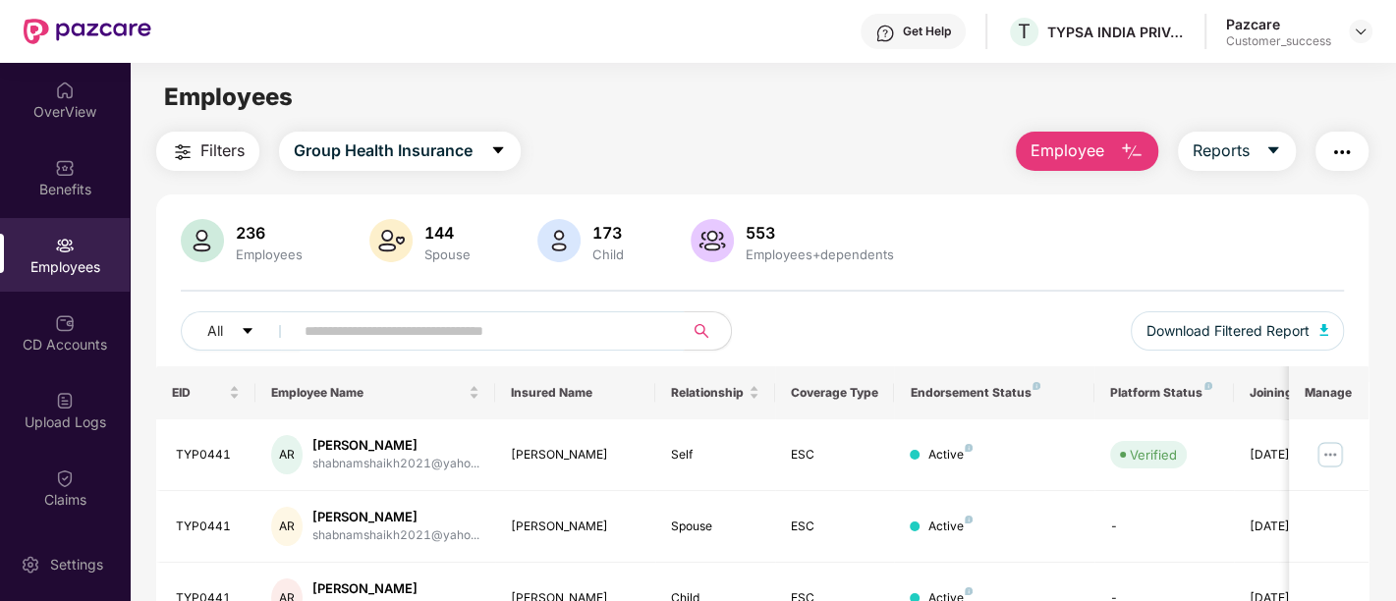
click at [446, 337] on input "text" at bounding box center [481, 330] width 353 height 29
paste input "**********"
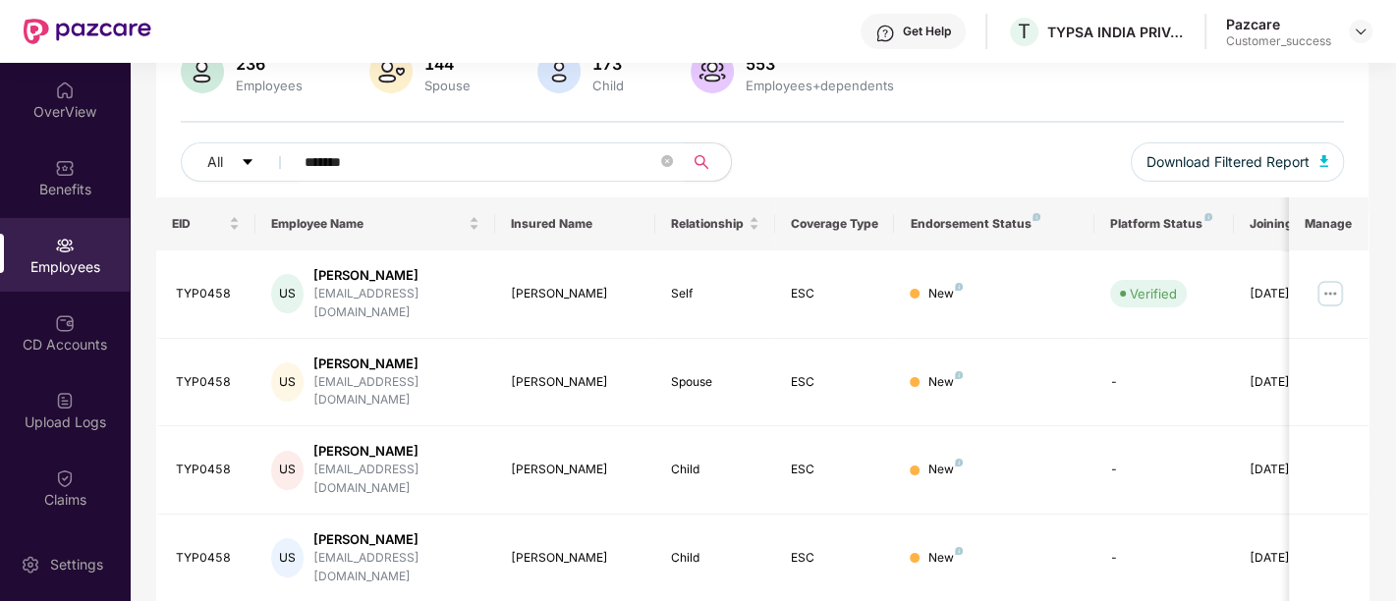
scroll to position [173, 0]
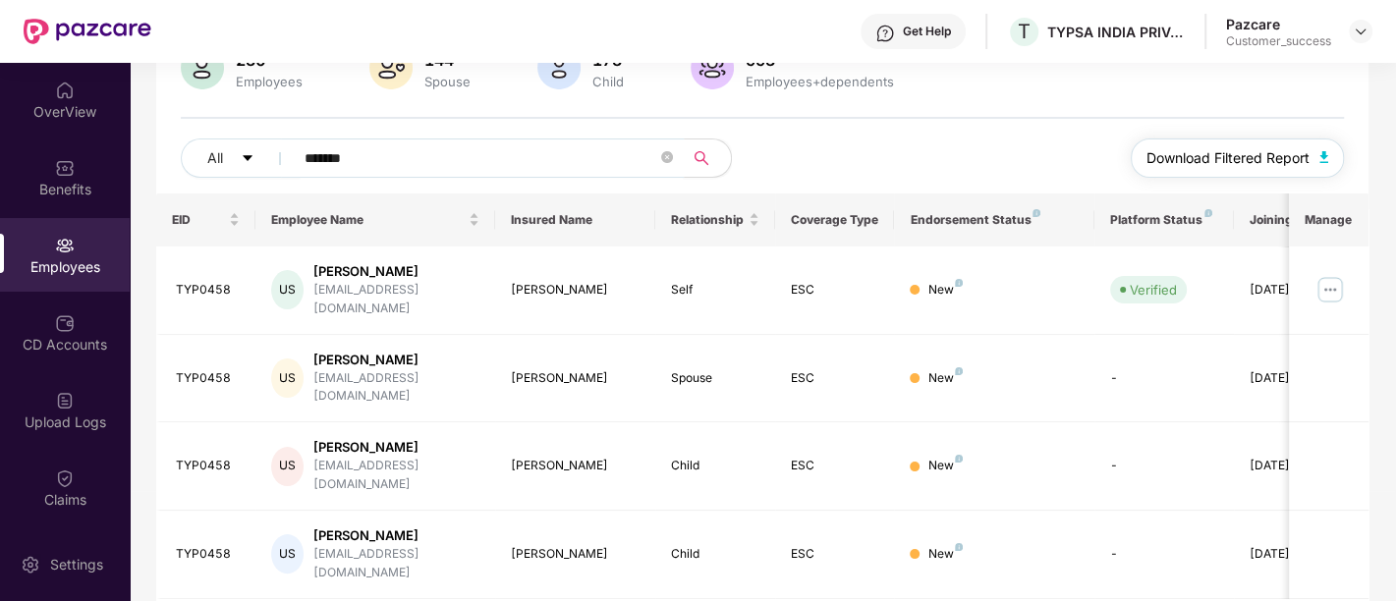
type input "*******"
click at [1325, 159] on img "button" at bounding box center [1325, 157] width 10 height 12
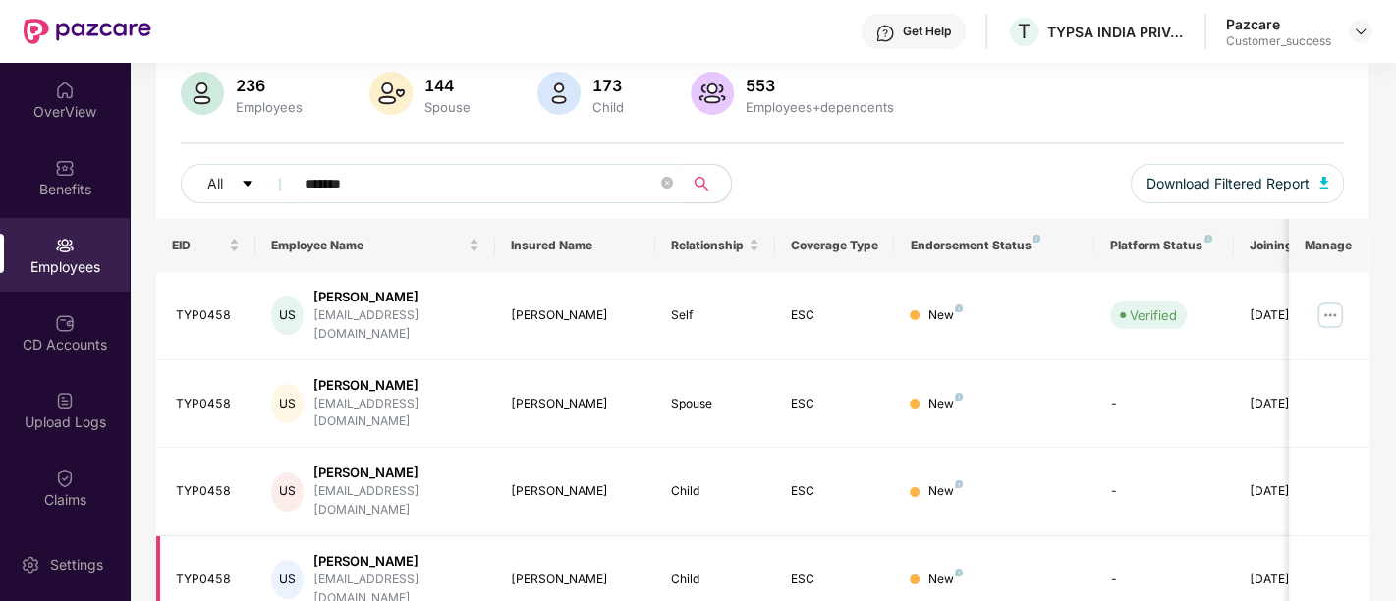
scroll to position [0, 63]
